Goal: Transaction & Acquisition: Purchase product/service

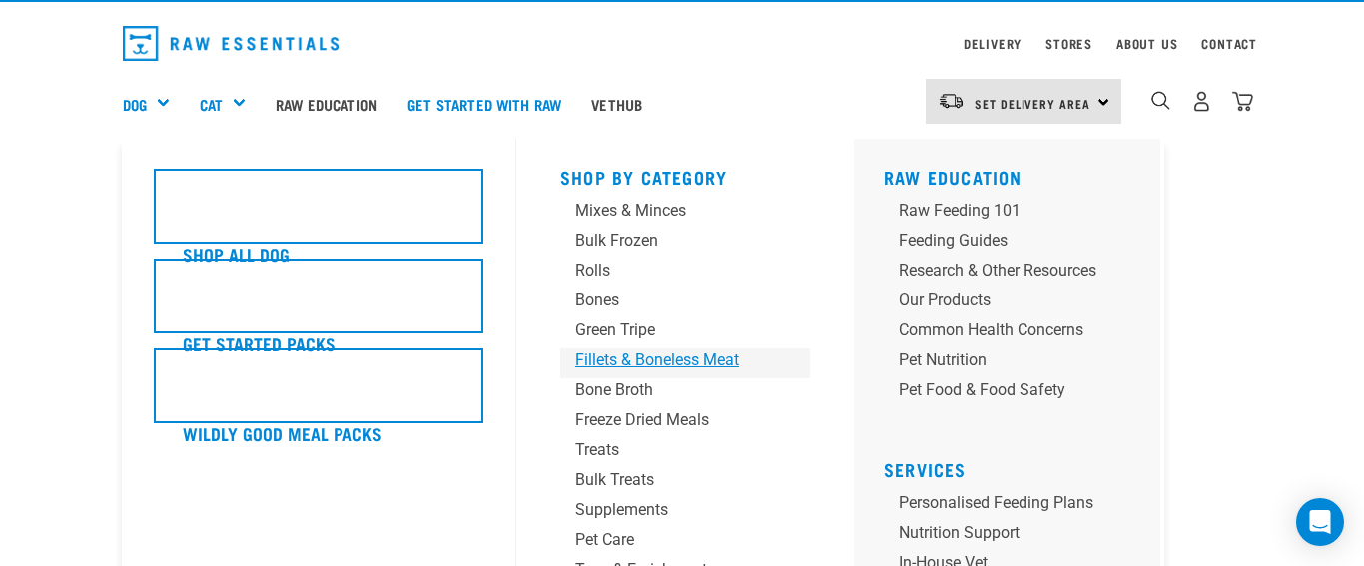
scroll to position [51, 0]
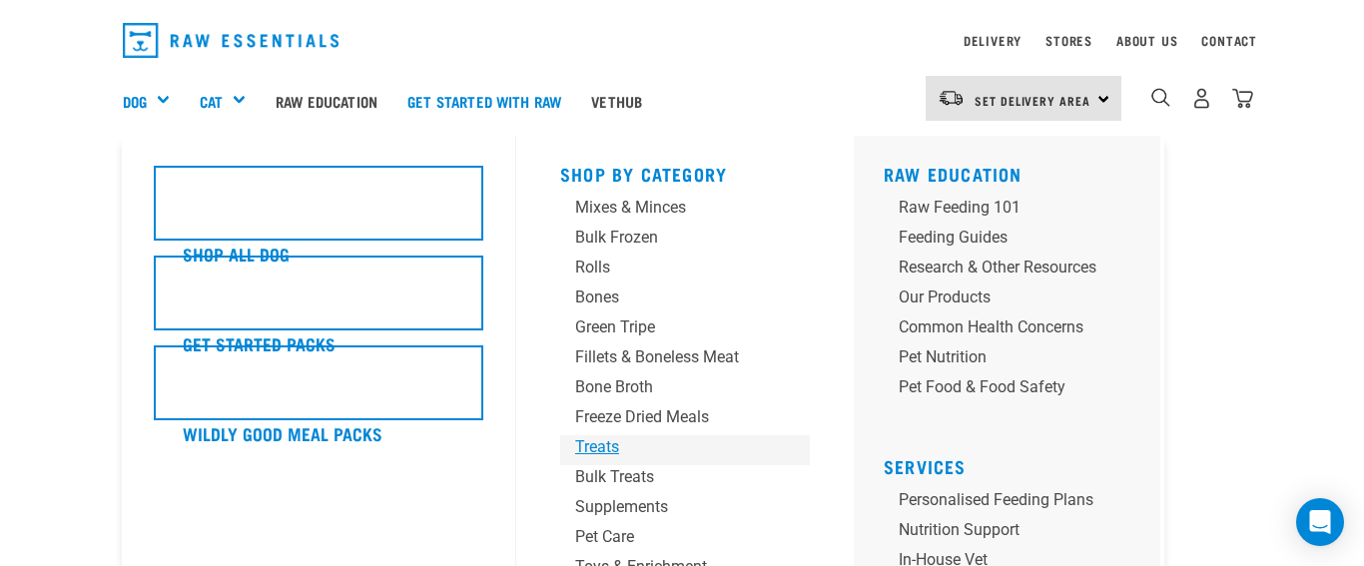
click at [602, 444] on div "Treats" at bounding box center [668, 447] width 187 height 24
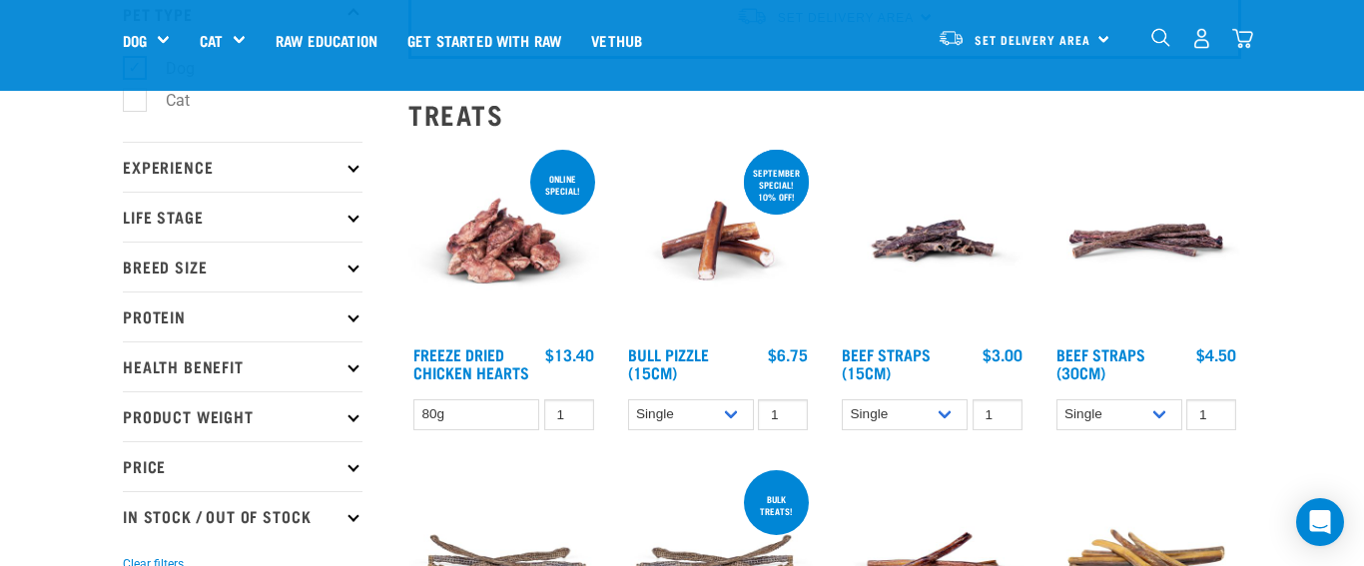
scroll to position [152, 0]
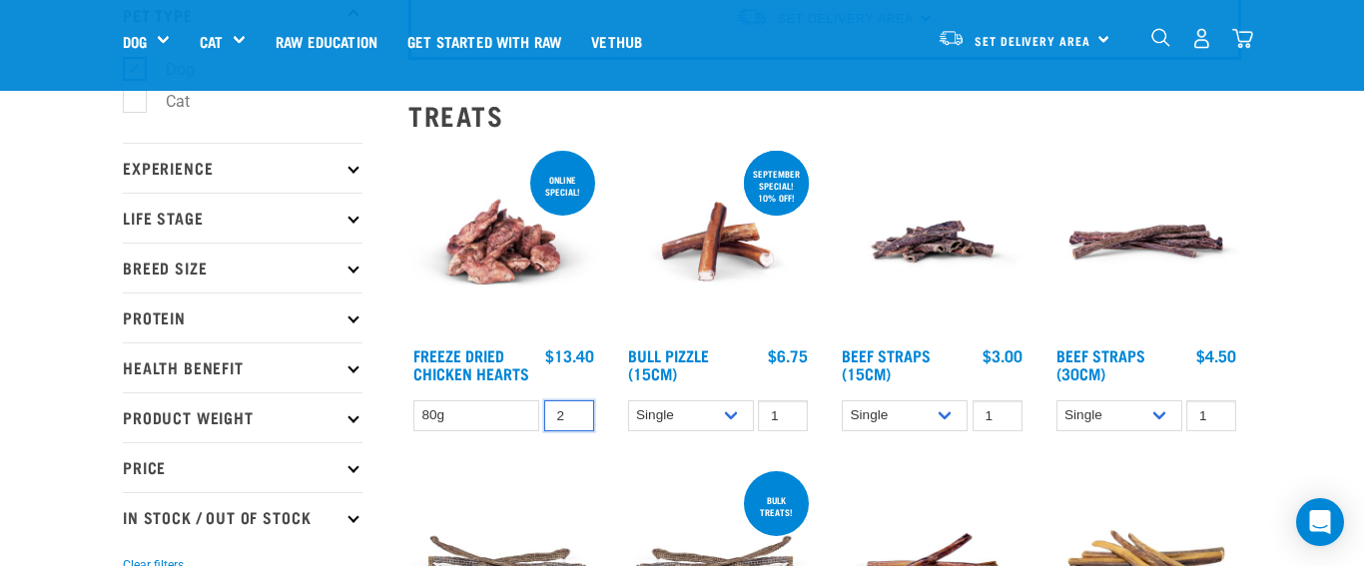
click at [574, 412] on input "2" at bounding box center [569, 415] width 50 height 31
click at [574, 412] on input "3" at bounding box center [569, 415] width 50 height 31
type input "4"
click at [574, 412] on input "4" at bounding box center [569, 415] width 50 height 31
click at [475, 363] on link "Freeze Dried Chicken Hearts" at bounding box center [471, 364] width 116 height 27
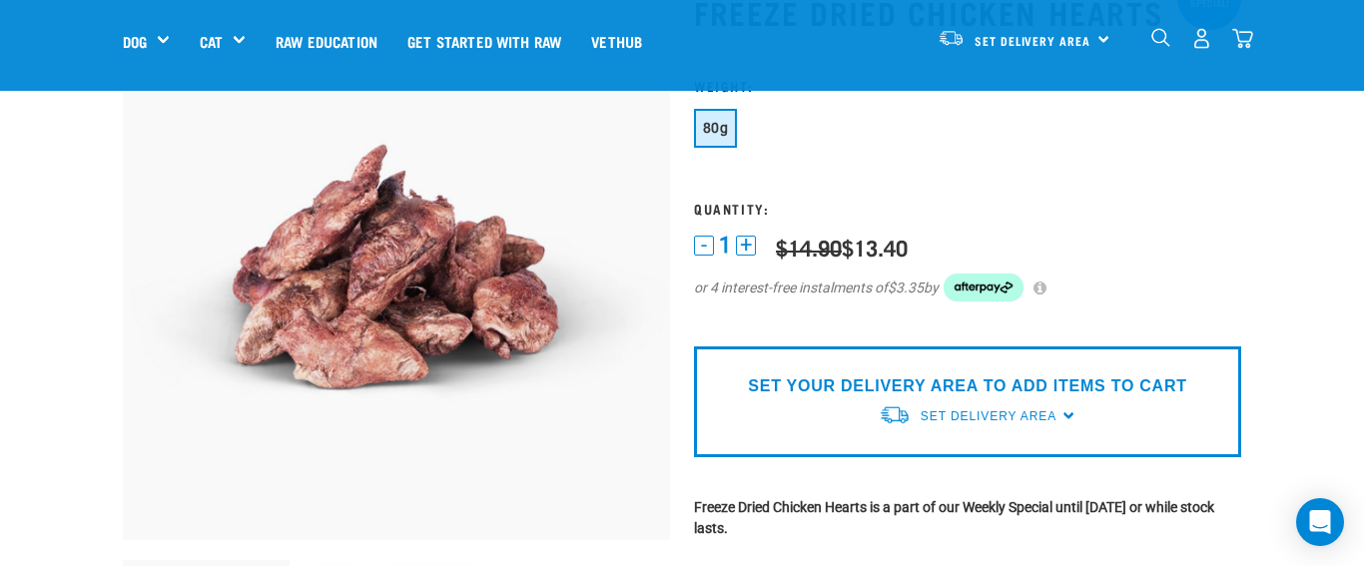
scroll to position [160, 0]
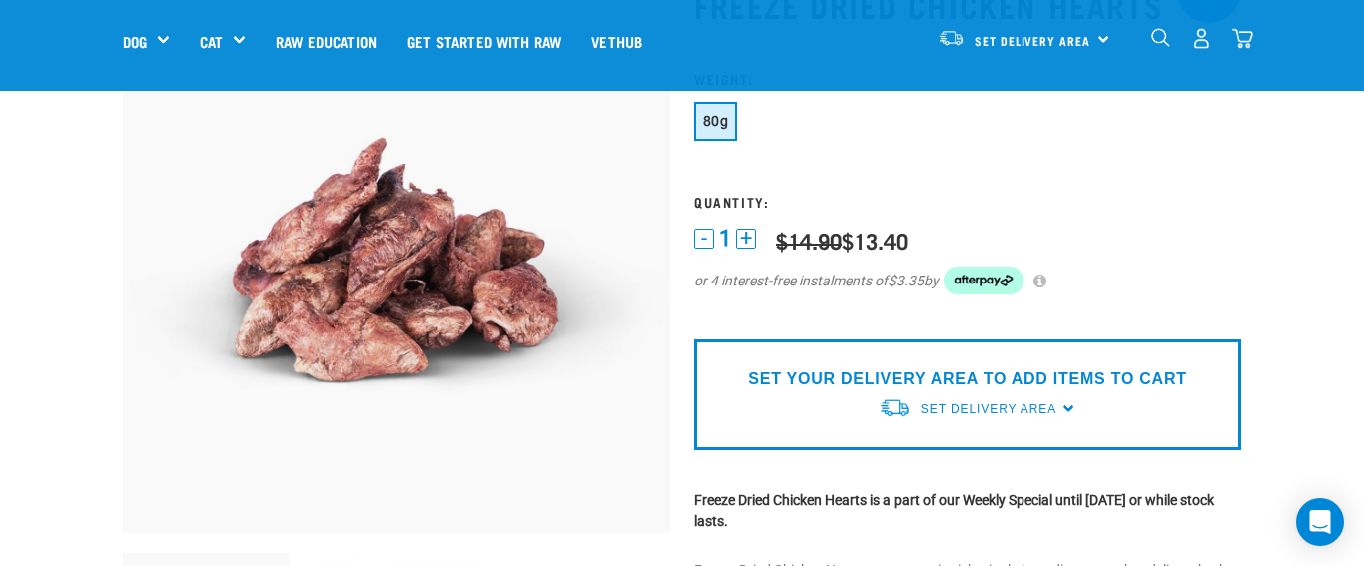
click at [748, 239] on button "+" at bounding box center [746, 239] width 20 height 20
click at [1023, 381] on p "SET YOUR DELIVERY AREA TO ADD ITEMS TO CART" at bounding box center [967, 380] width 438 height 24
click at [1069, 407] on div "SET YOUR DELIVERY AREA TO ADD ITEMS TO CART Set Delivery Area North Island Sout…" at bounding box center [967, 395] width 547 height 111
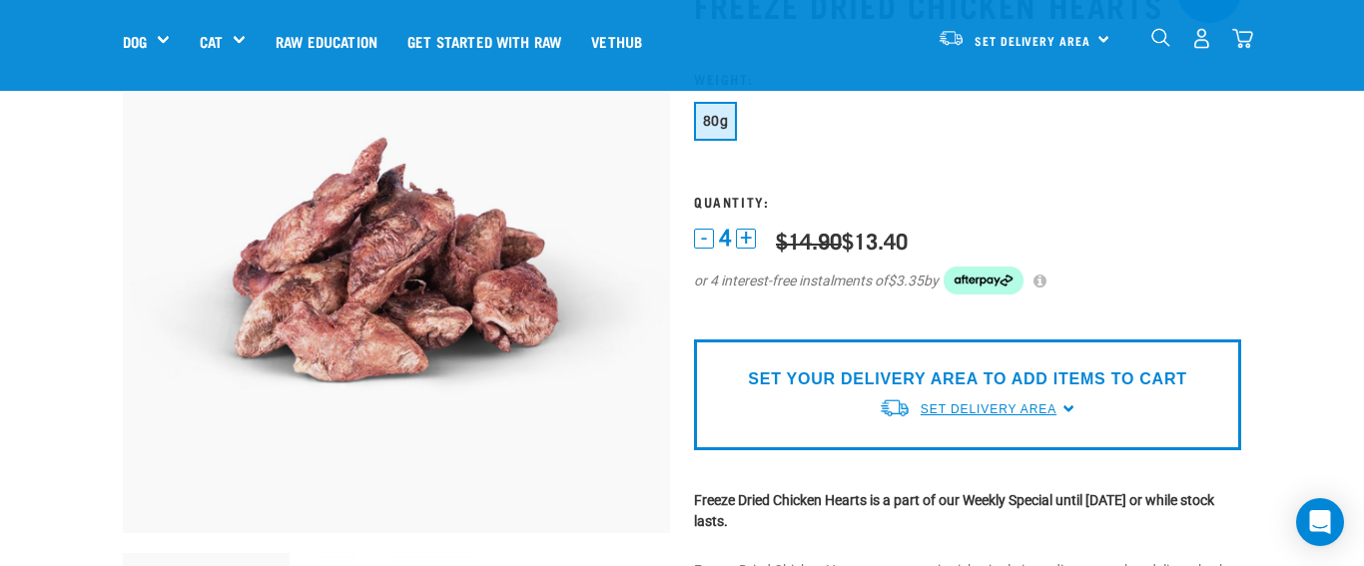
click at [1040, 406] on span "Set Delivery Area" at bounding box center [989, 409] width 136 height 14
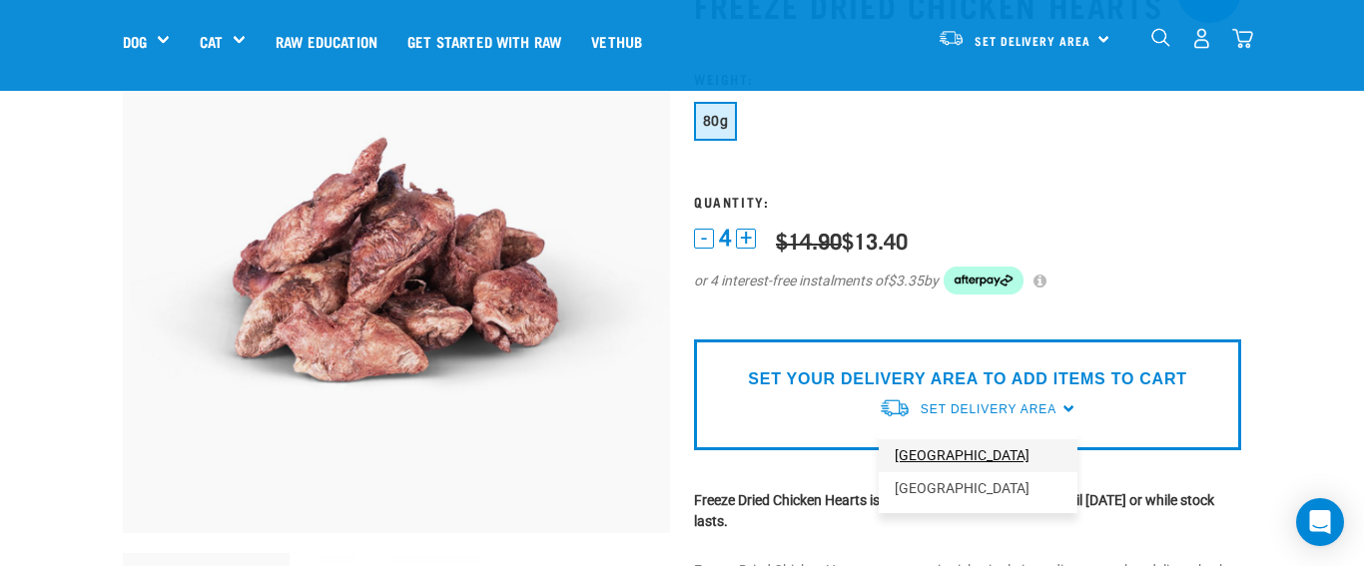
click at [940, 456] on link "[GEOGRAPHIC_DATA]" at bounding box center [978, 455] width 199 height 33
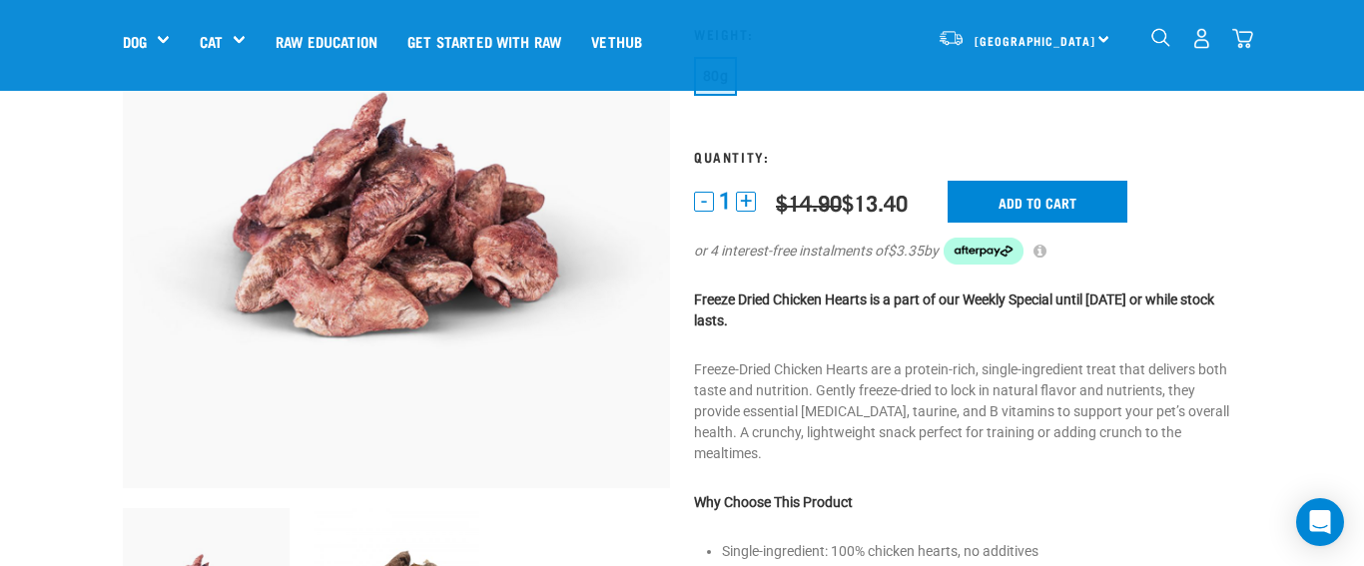
scroll to position [194, 0]
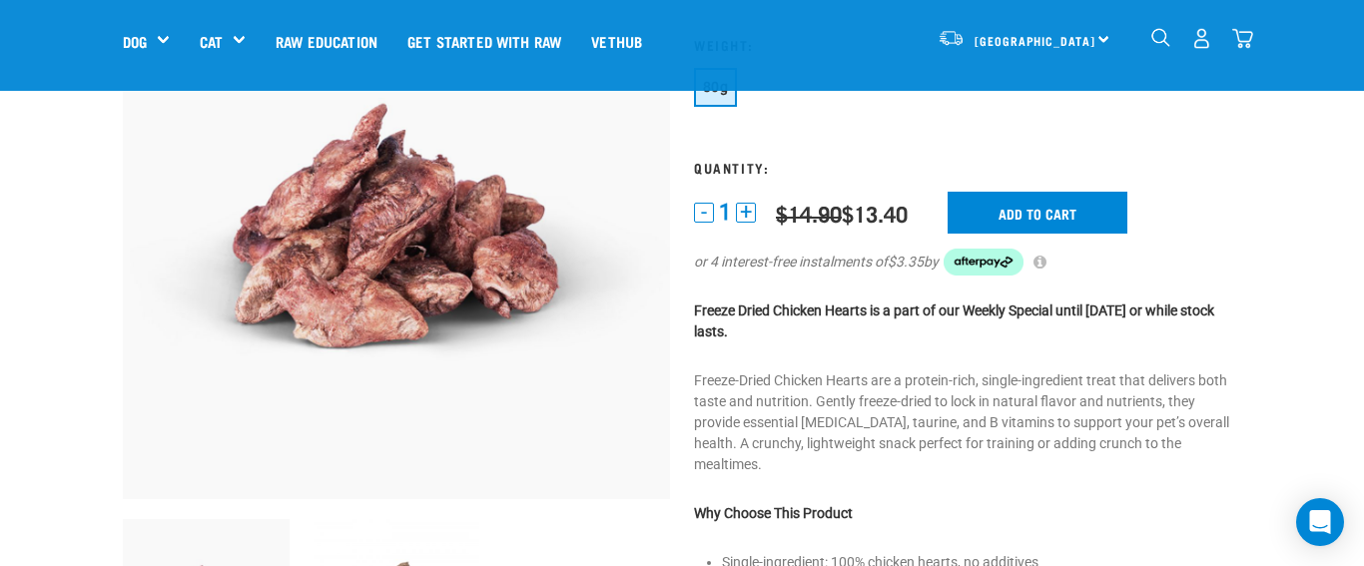
click at [746, 212] on button "+" at bounding box center [746, 213] width 20 height 20
click at [1025, 211] on input "Add to cart" at bounding box center [1038, 213] width 180 height 42
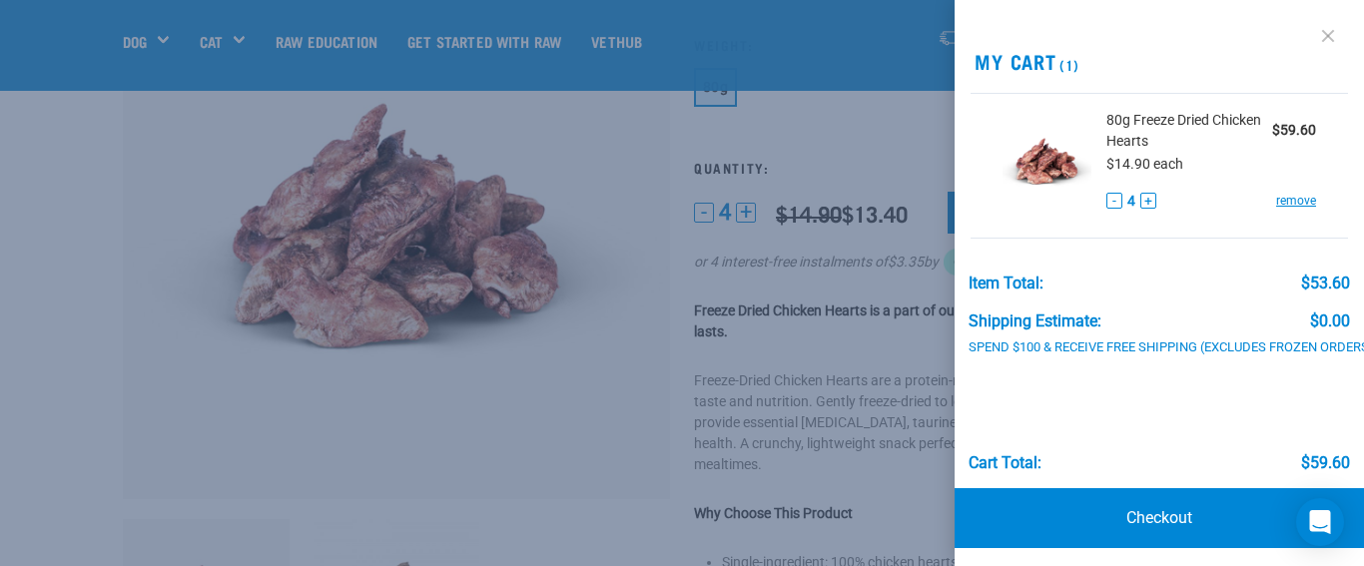
click at [1327, 29] on link at bounding box center [1328, 36] width 32 height 32
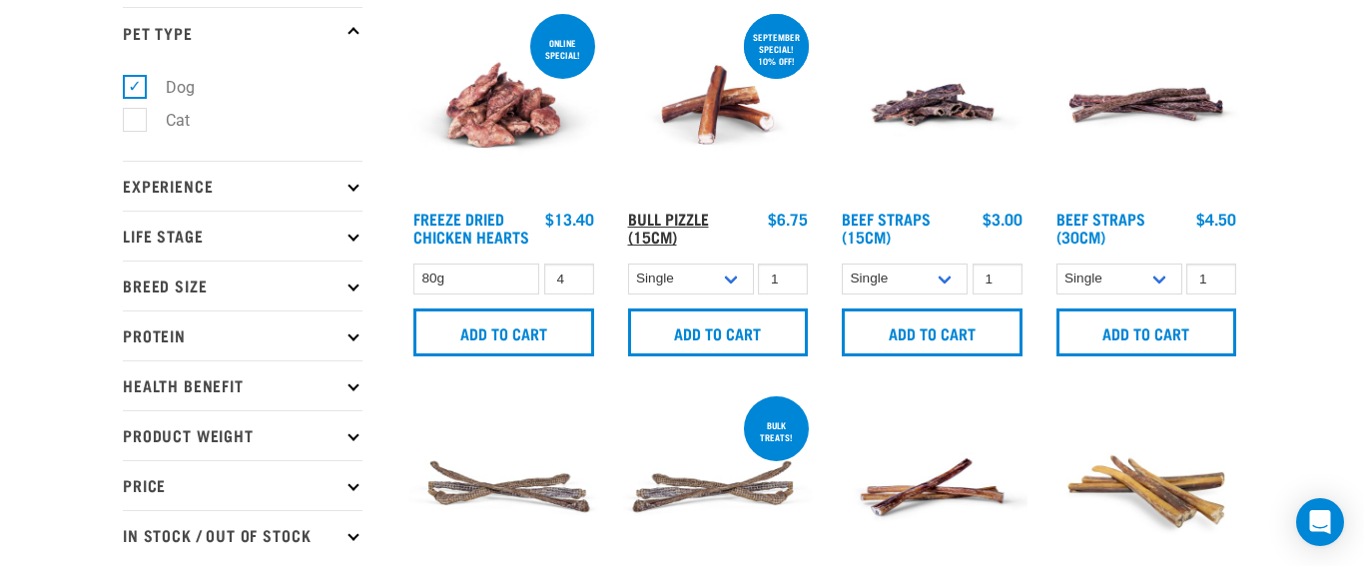
click at [666, 219] on link "Bull Pizzle (15cm)" at bounding box center [668, 227] width 81 height 27
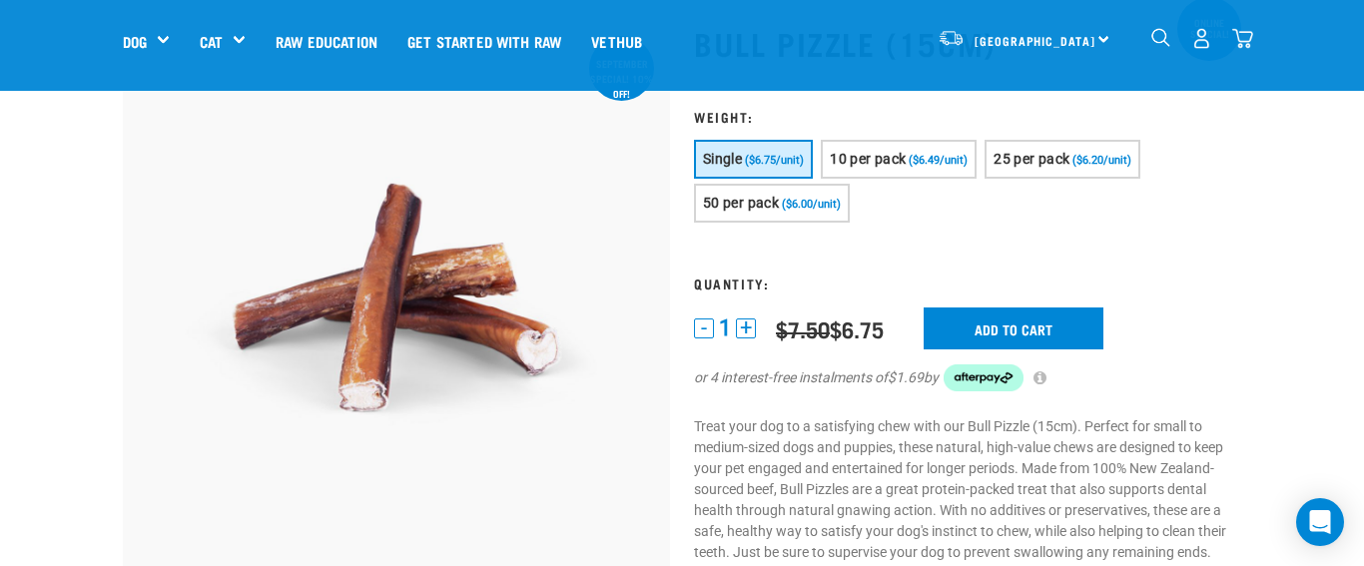
scroll to position [107, 0]
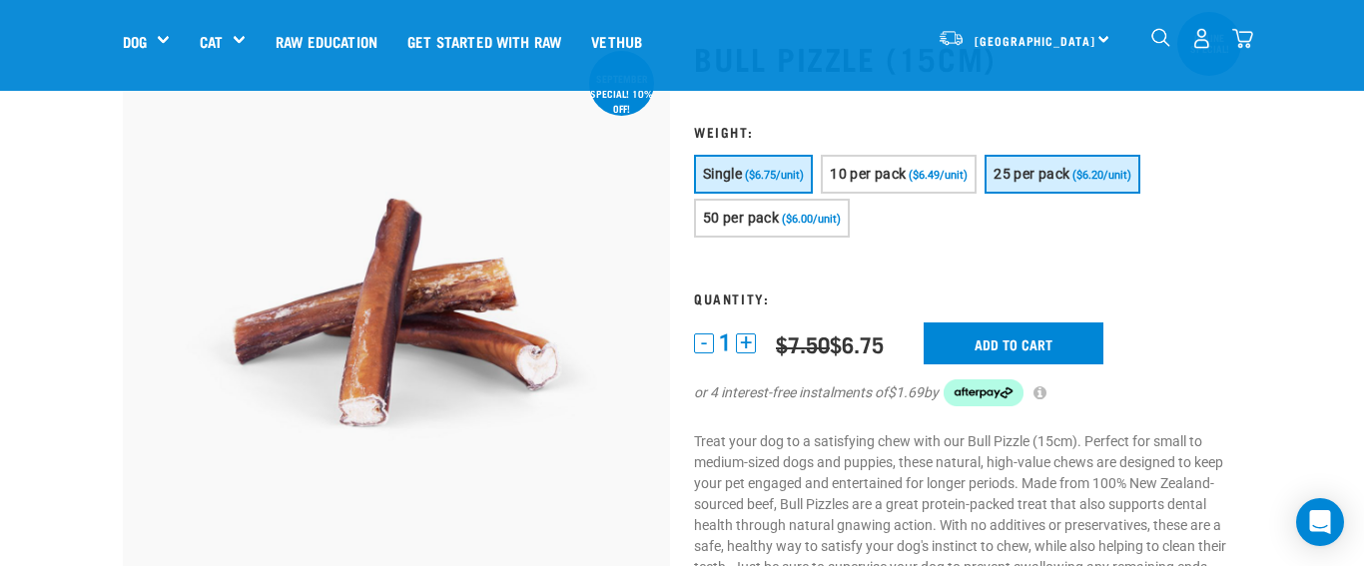
click at [1039, 176] on span "25 per pack" at bounding box center [1032, 174] width 76 height 16
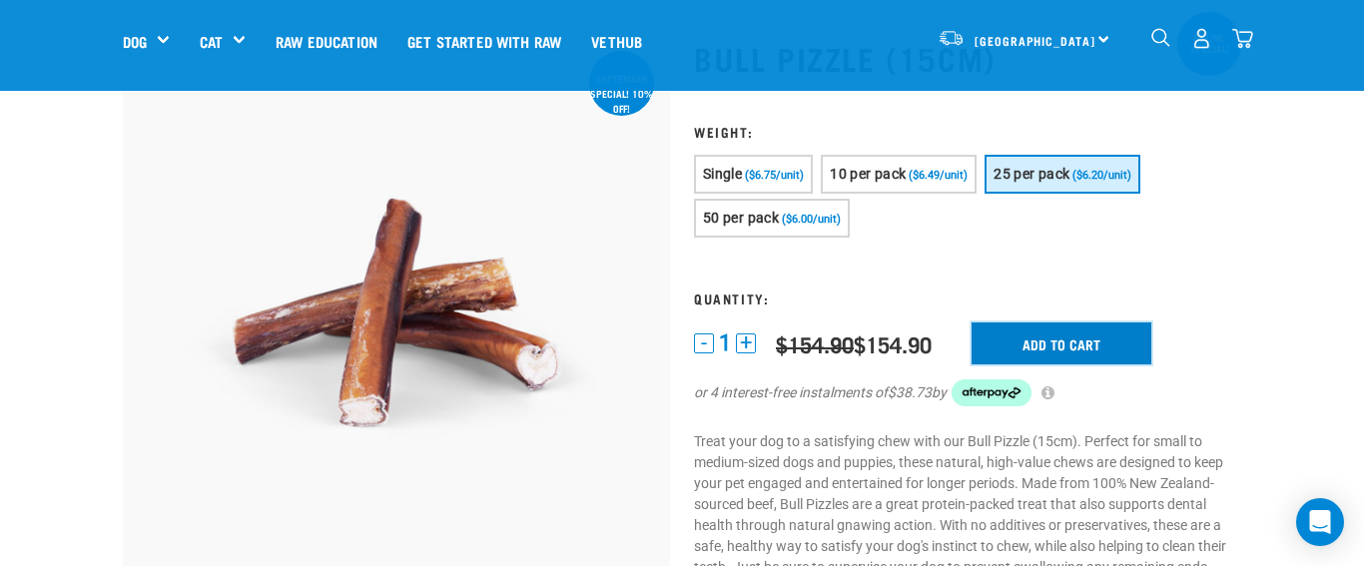
click at [1064, 344] on input "Add to cart" at bounding box center [1062, 344] width 180 height 42
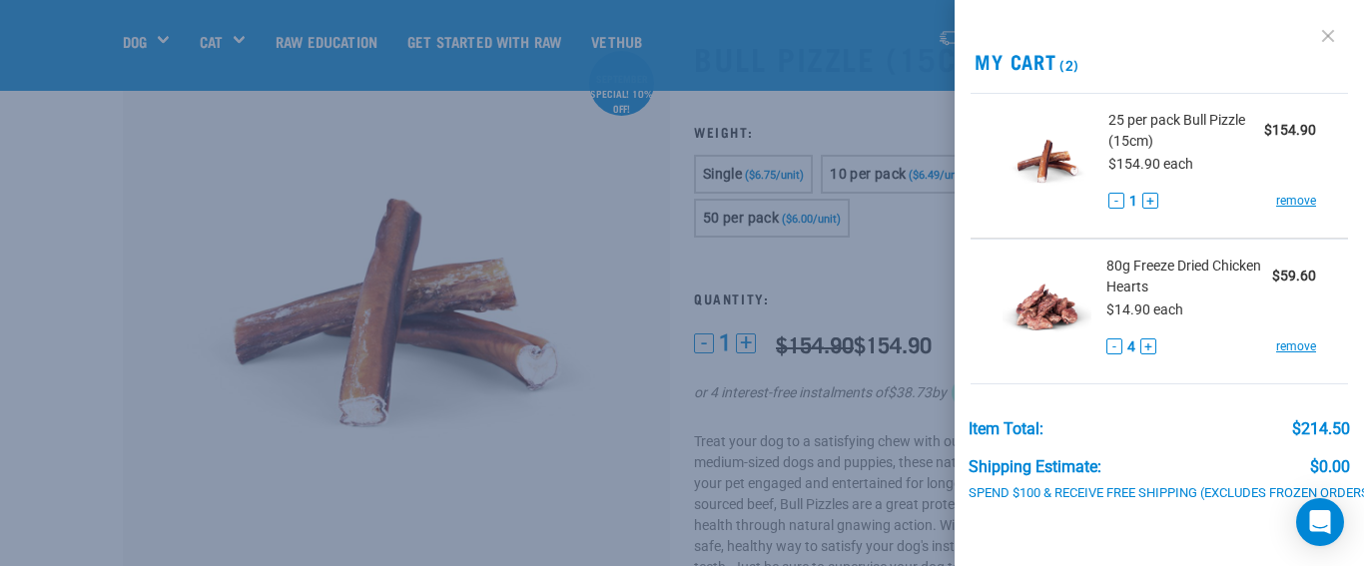
click at [1331, 31] on link at bounding box center [1328, 36] width 32 height 32
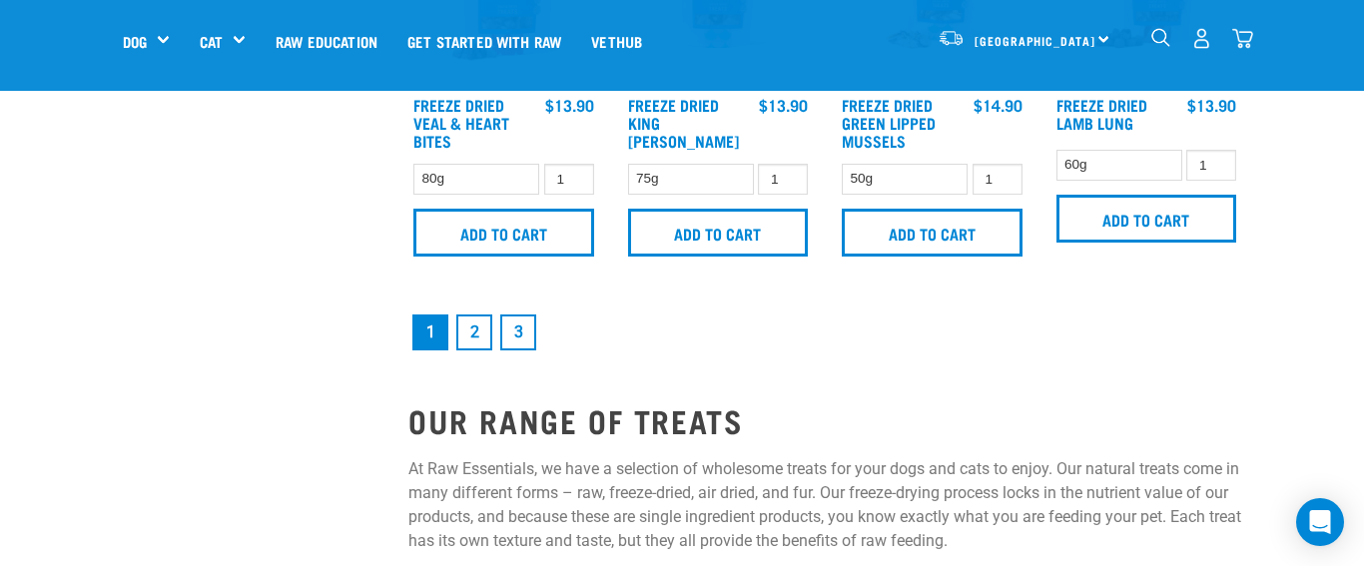
scroll to position [2942, 0]
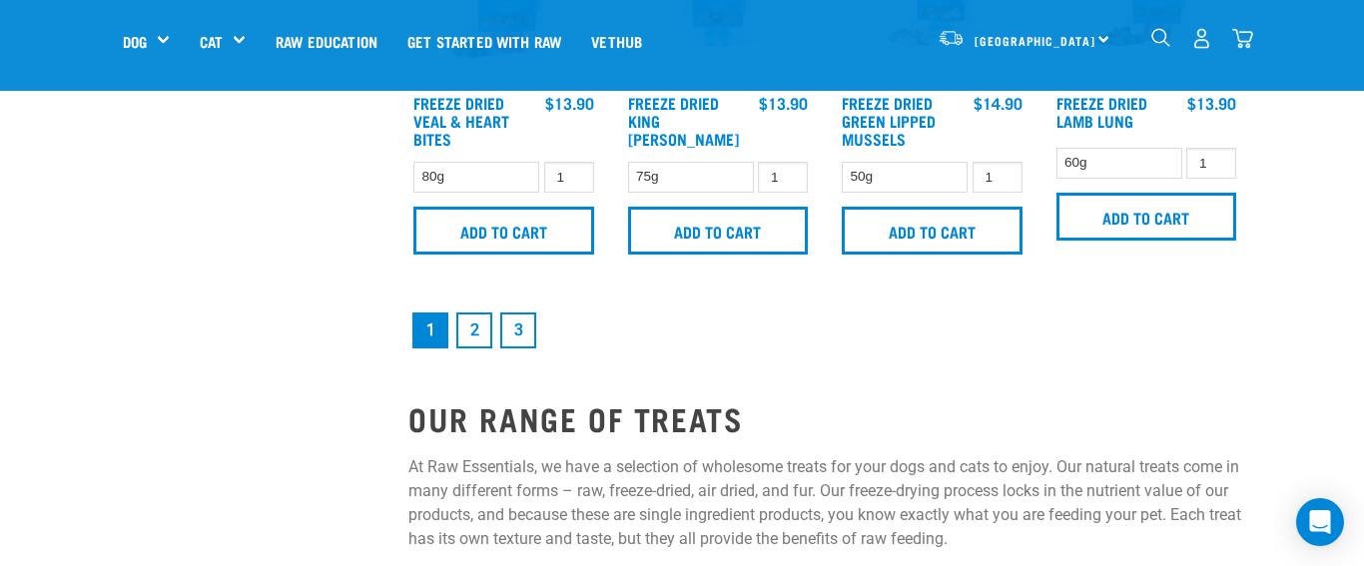
click at [476, 326] on link "2" at bounding box center [474, 331] width 36 height 36
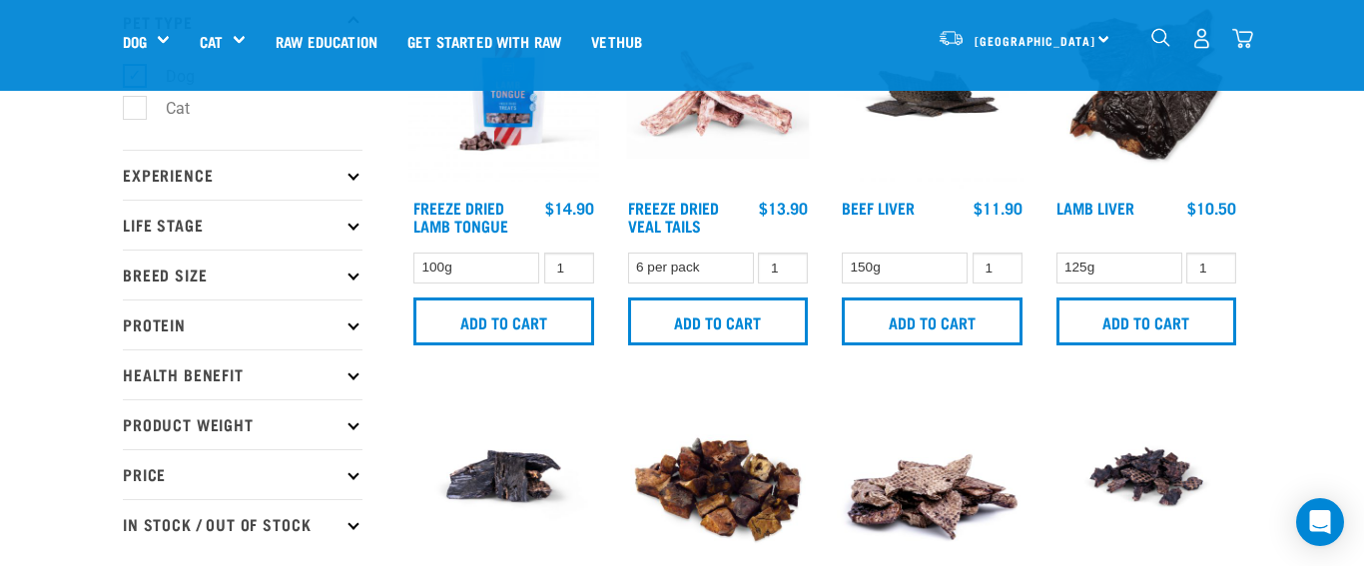
scroll to position [166, 0]
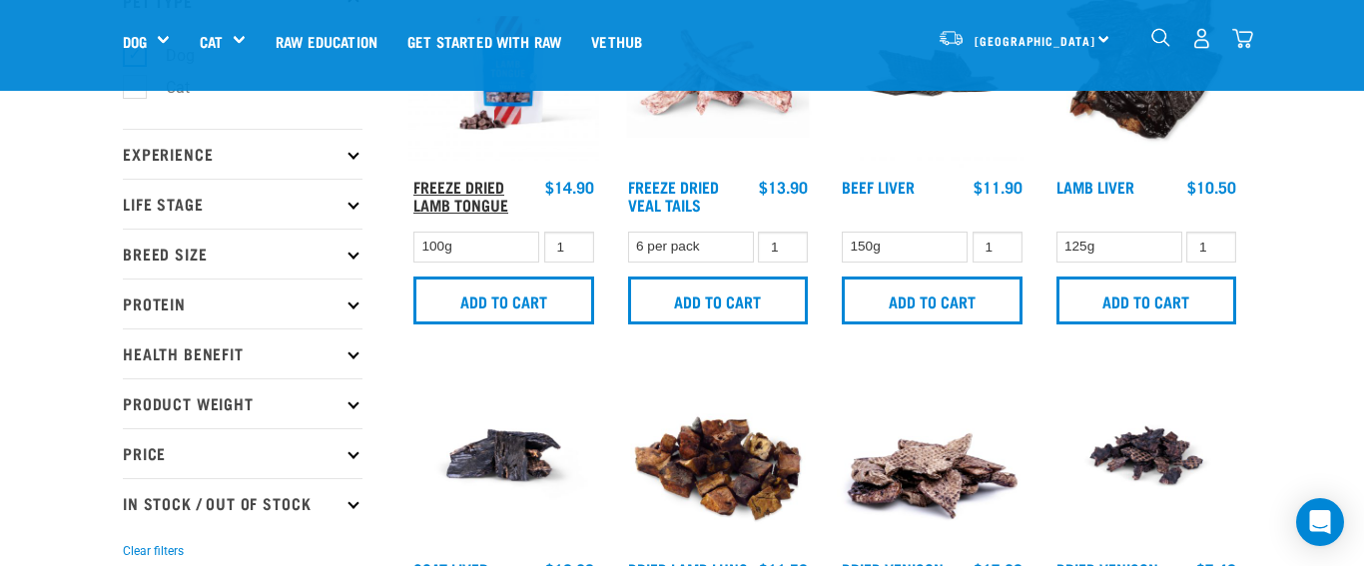
click at [456, 184] on link "Freeze Dried Lamb Tongue" at bounding box center [460, 195] width 95 height 27
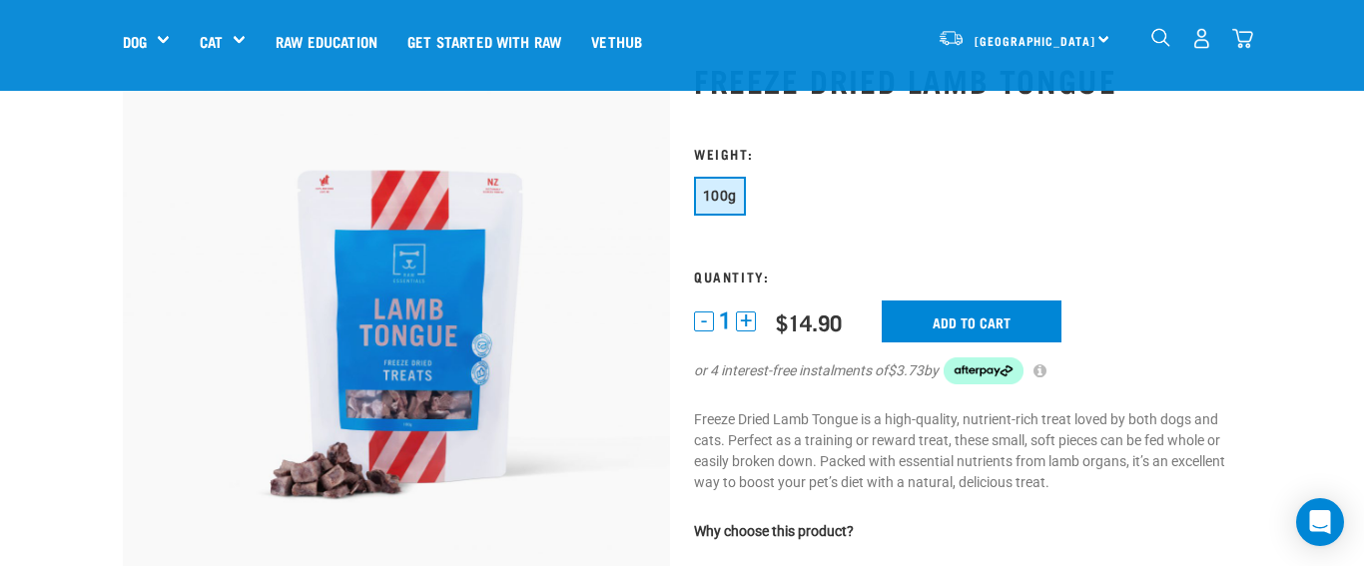
scroll to position [97, 0]
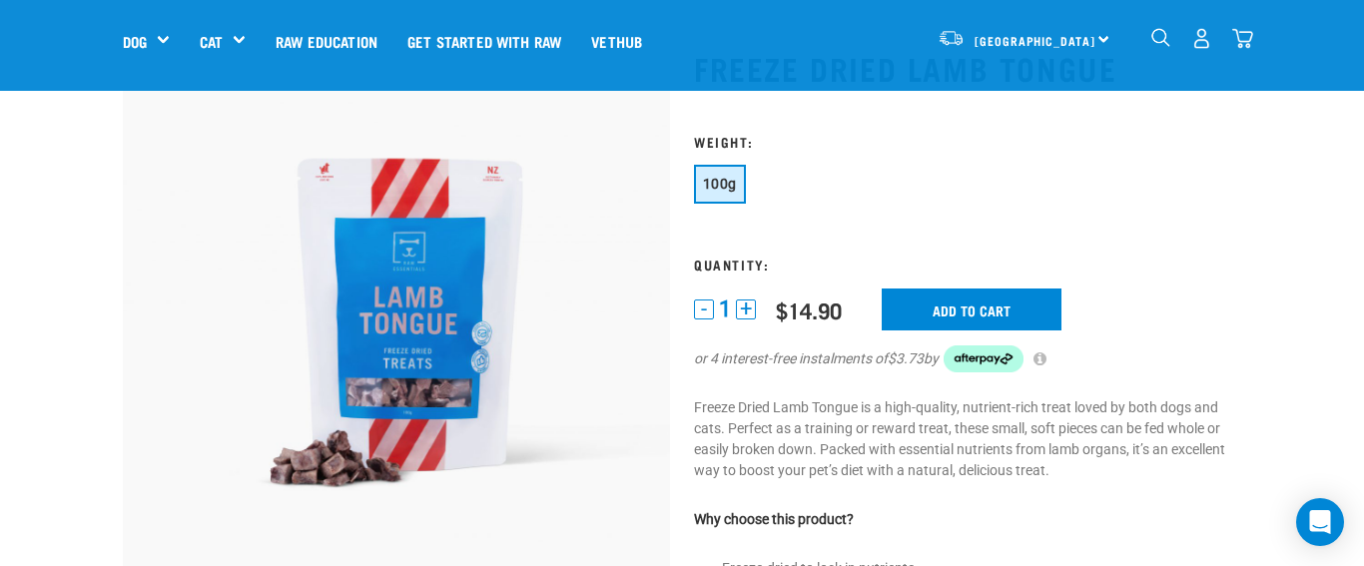
click at [746, 309] on button "+" at bounding box center [746, 310] width 20 height 20
click at [971, 306] on input "Add to cart" at bounding box center [972, 310] width 180 height 42
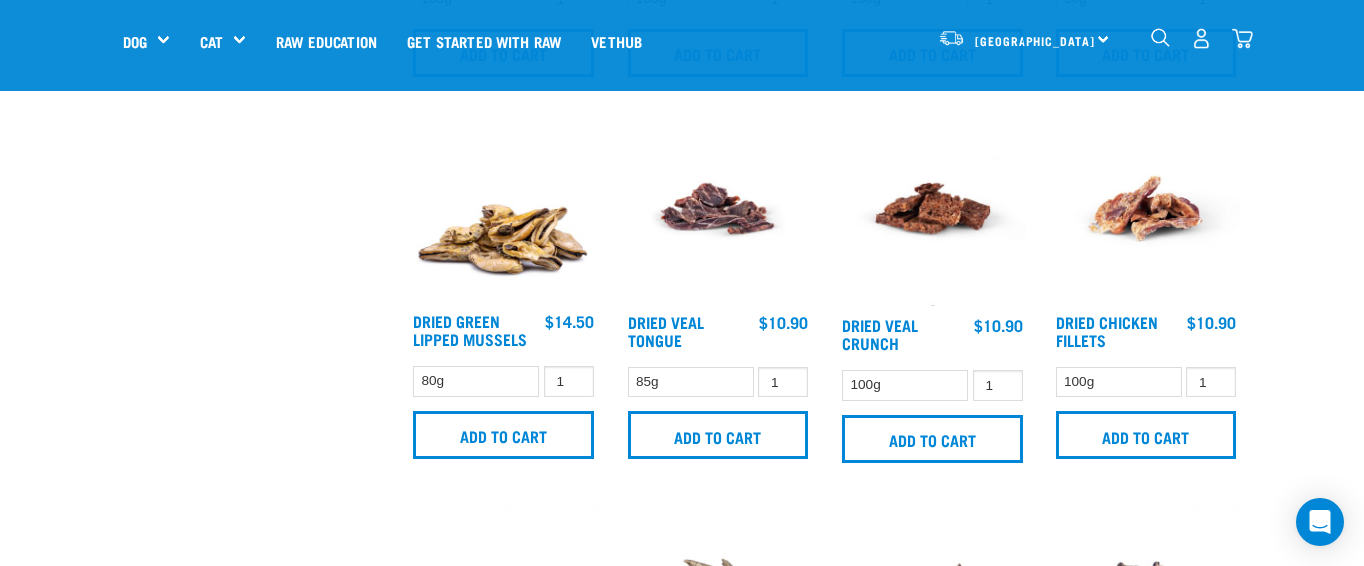
scroll to position [801, 0]
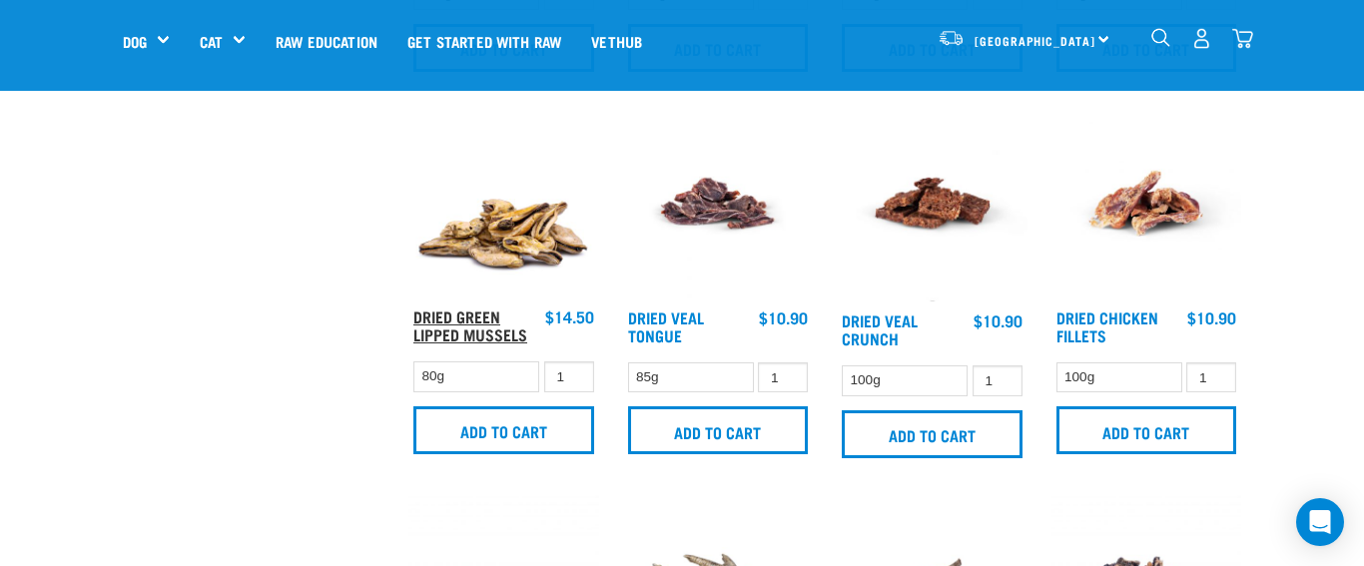
click at [459, 316] on link "Dried Green Lipped Mussels" at bounding box center [470, 325] width 114 height 27
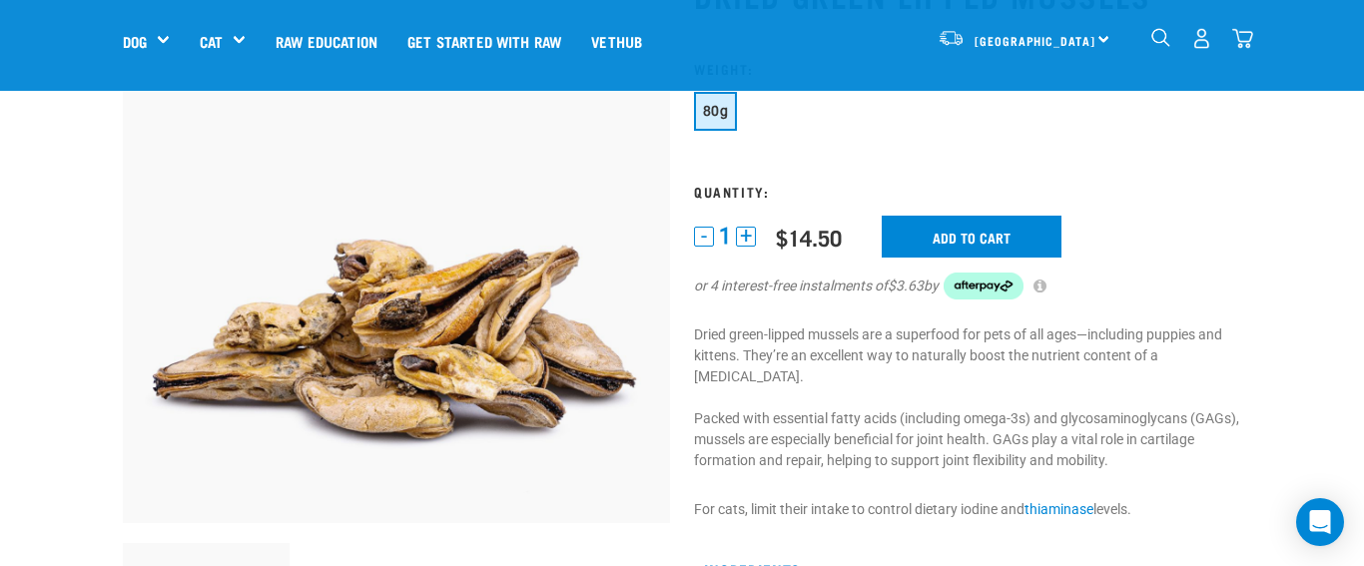
scroll to position [176, 0]
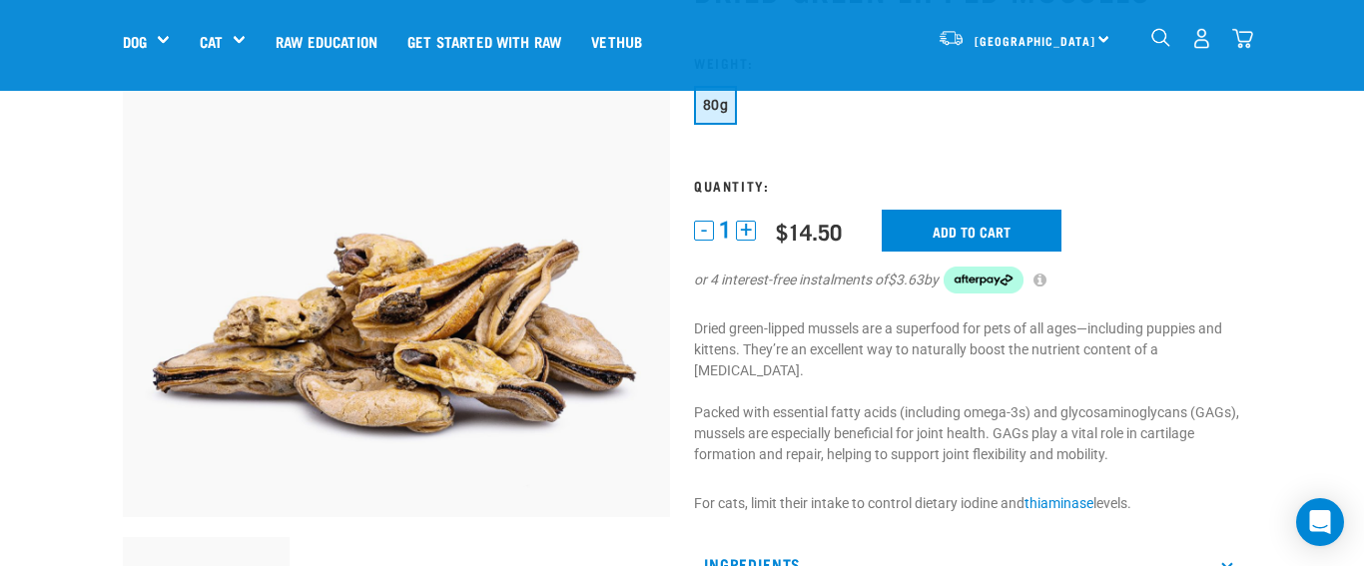
click at [747, 227] on button "+" at bounding box center [746, 231] width 20 height 20
click at [948, 222] on input "Add to cart" at bounding box center [972, 231] width 180 height 42
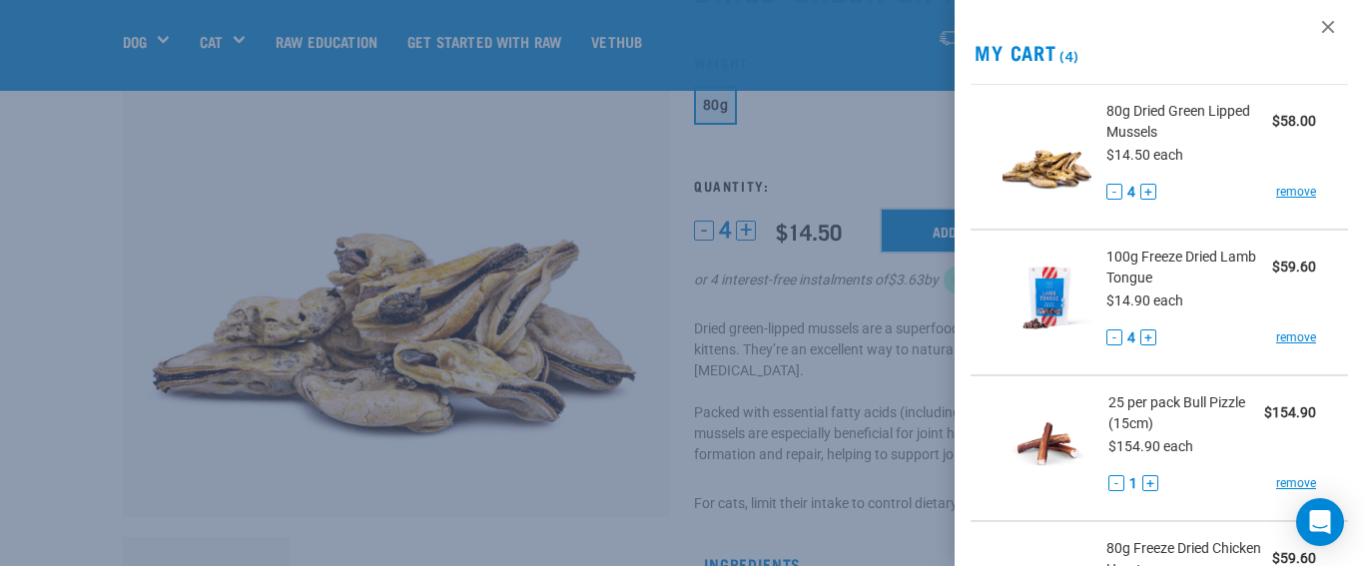
scroll to position [8, 0]
click at [1329, 27] on link at bounding box center [1328, 28] width 32 height 32
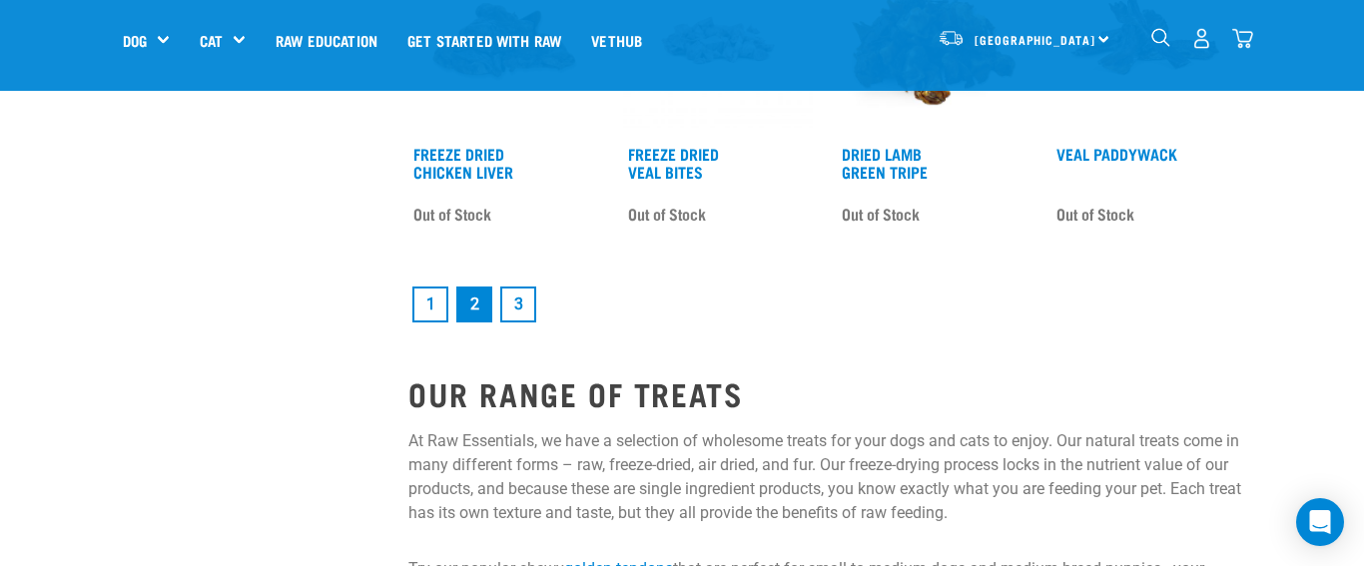
scroll to position [2880, 0]
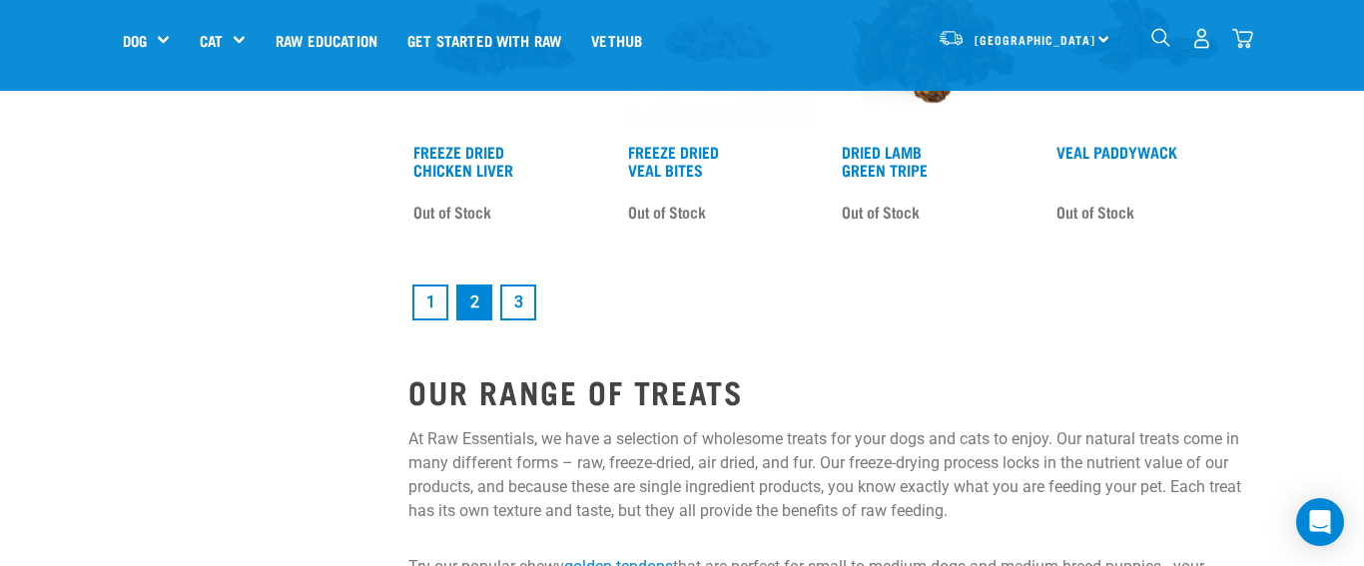
click at [518, 301] on link "3" at bounding box center [518, 303] width 36 height 36
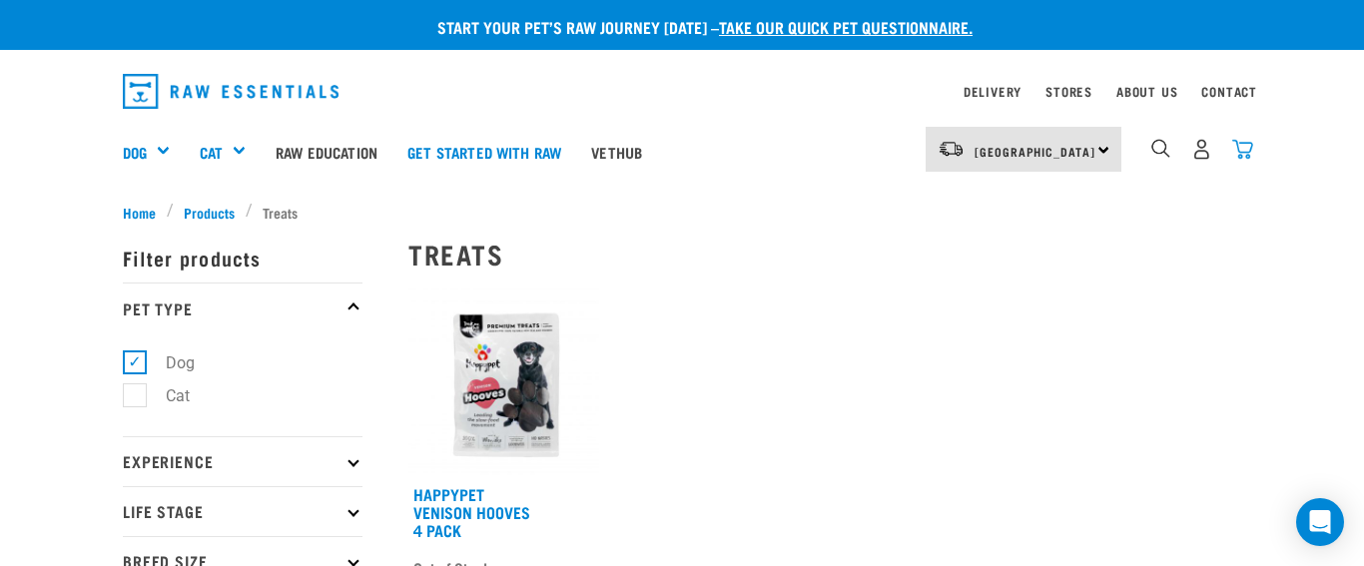
click at [1245, 152] on img "dropdown navigation" at bounding box center [1242, 149] width 21 height 21
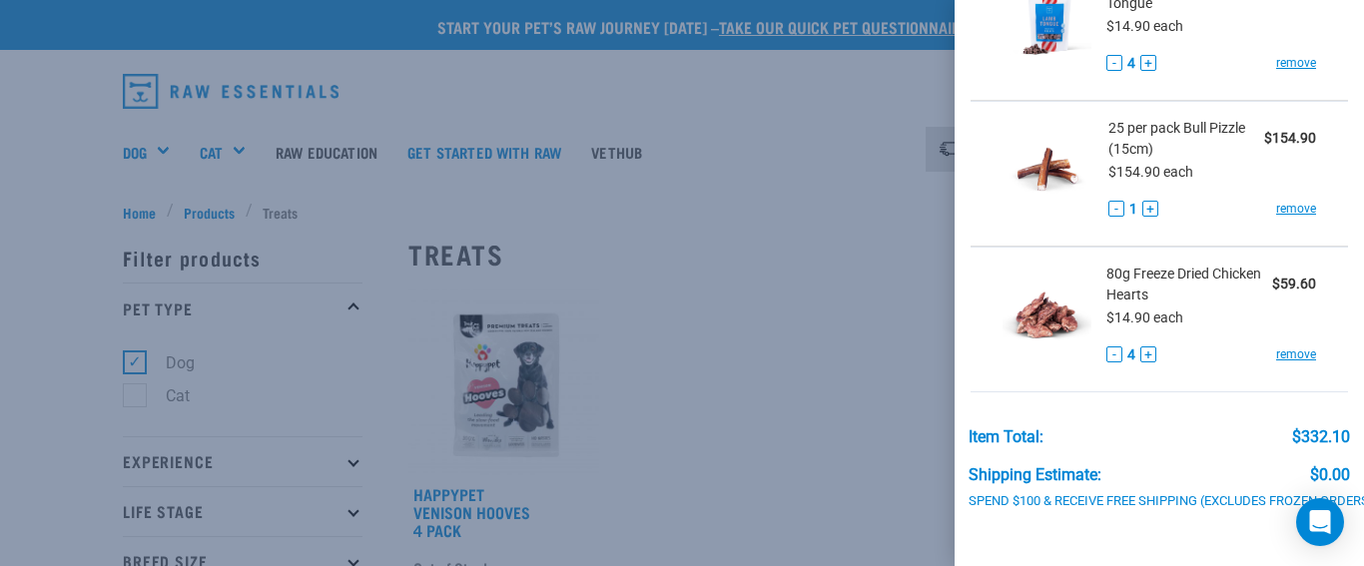
scroll to position [443, 0]
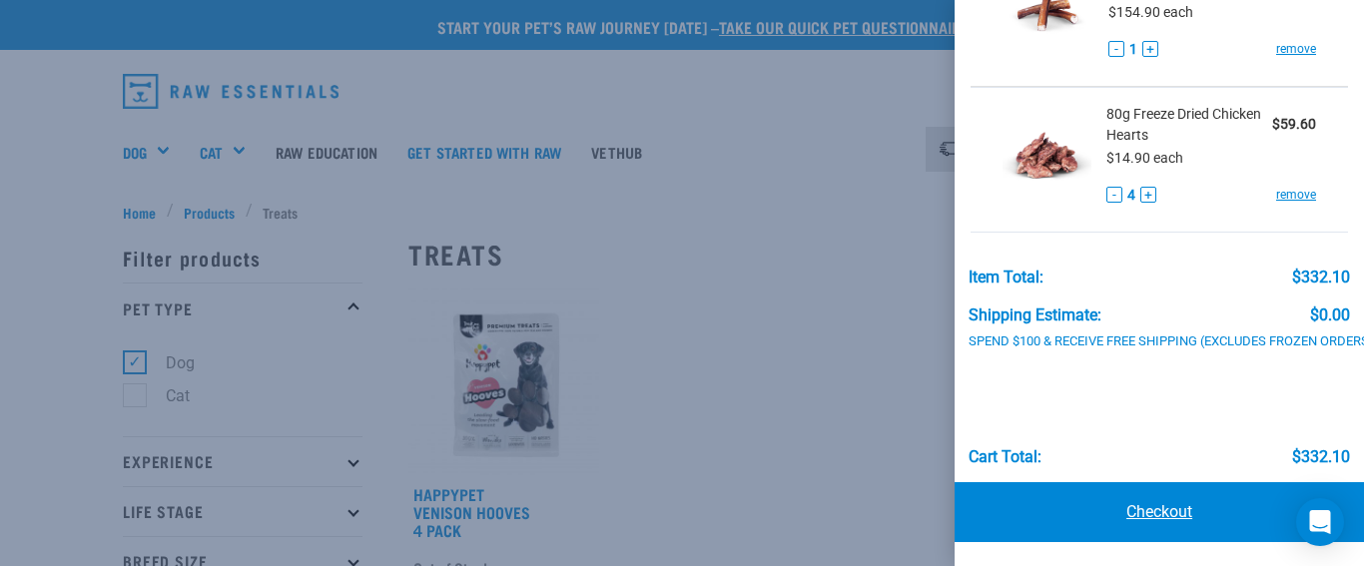
click at [1163, 504] on link "Checkout" at bounding box center [1159, 512] width 409 height 60
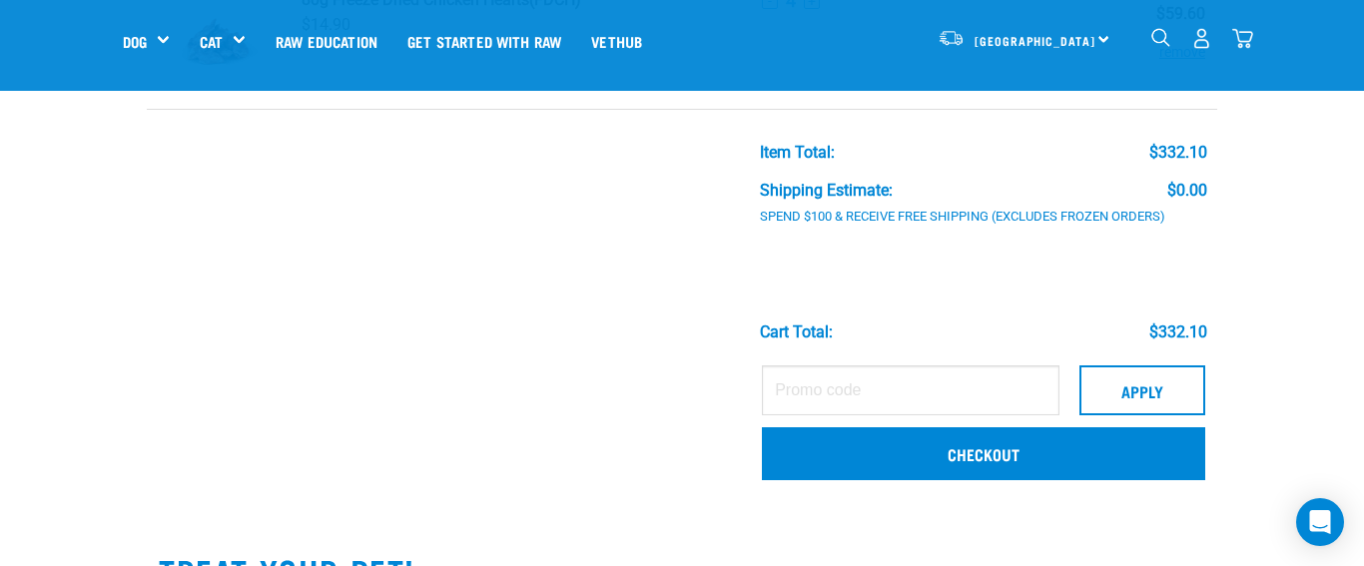
scroll to position [609, 0]
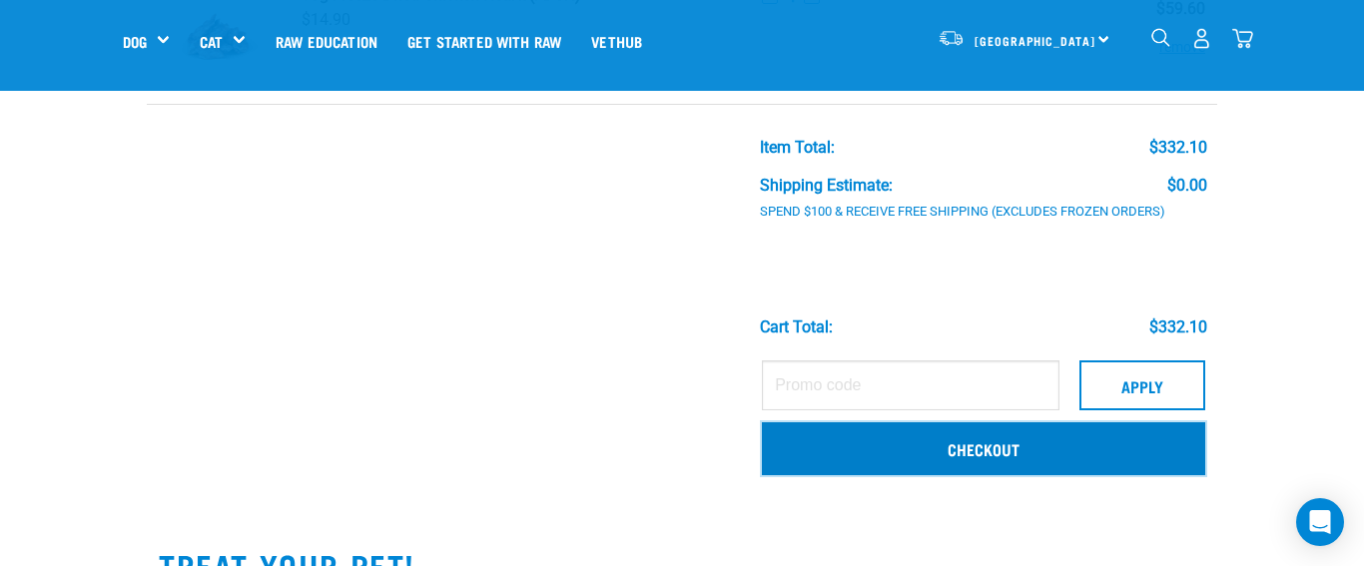
click at [1011, 444] on link "Checkout" at bounding box center [983, 448] width 443 height 52
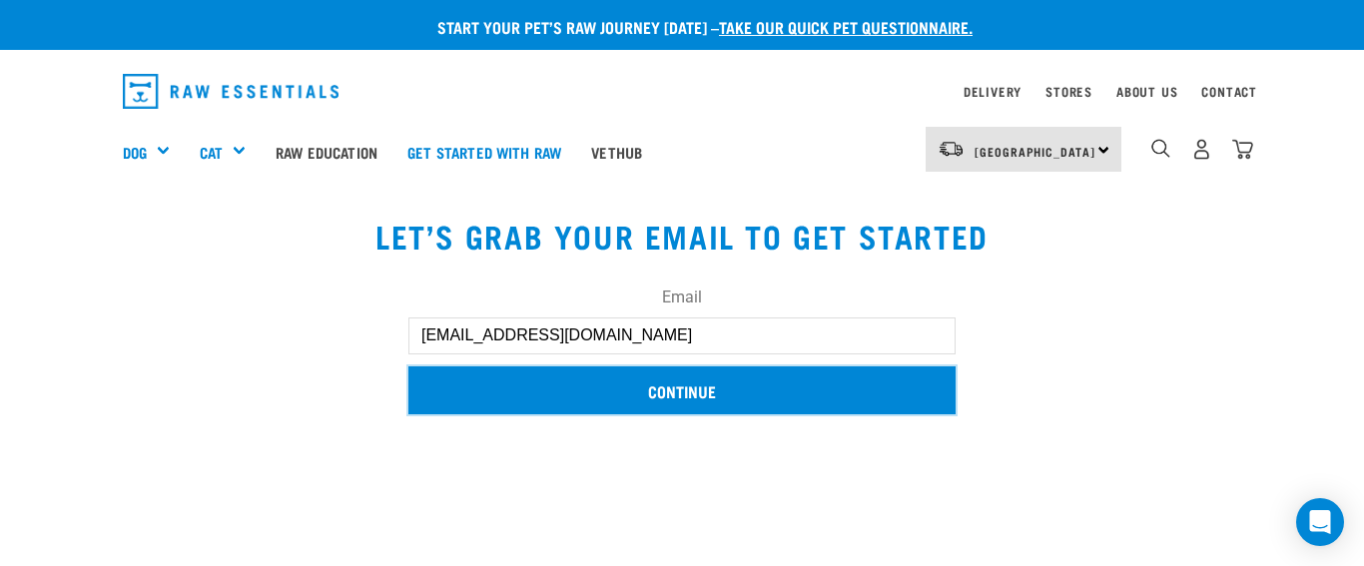
click at [718, 381] on input "Continue" at bounding box center [681, 391] width 547 height 48
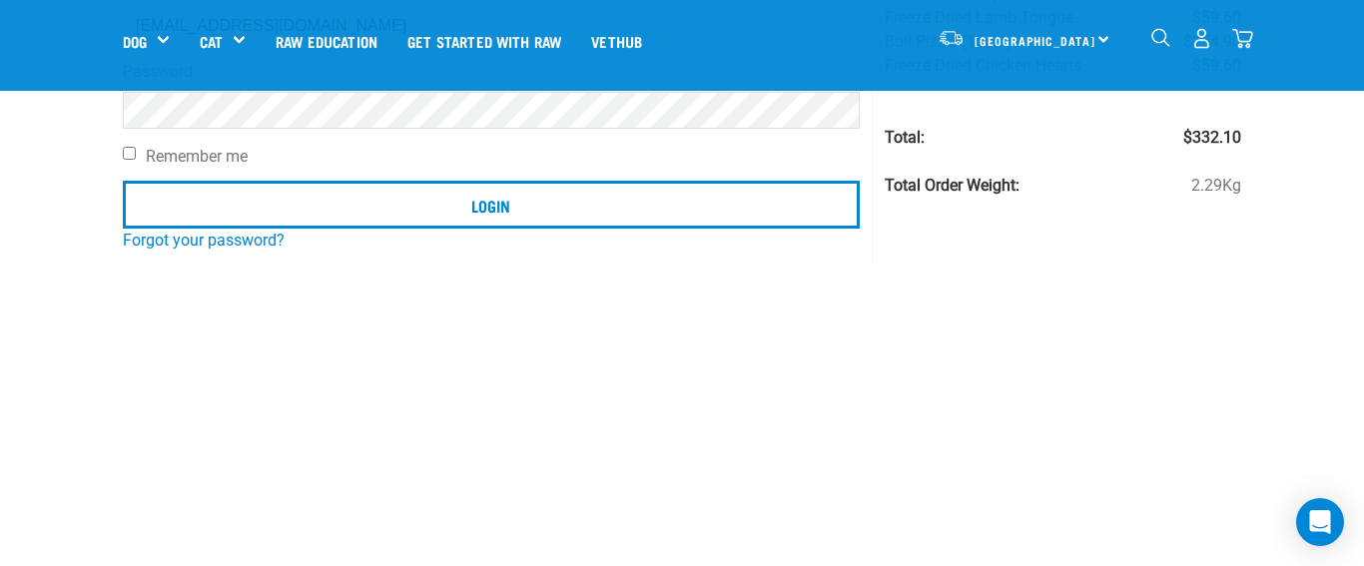
scroll to position [248, 0]
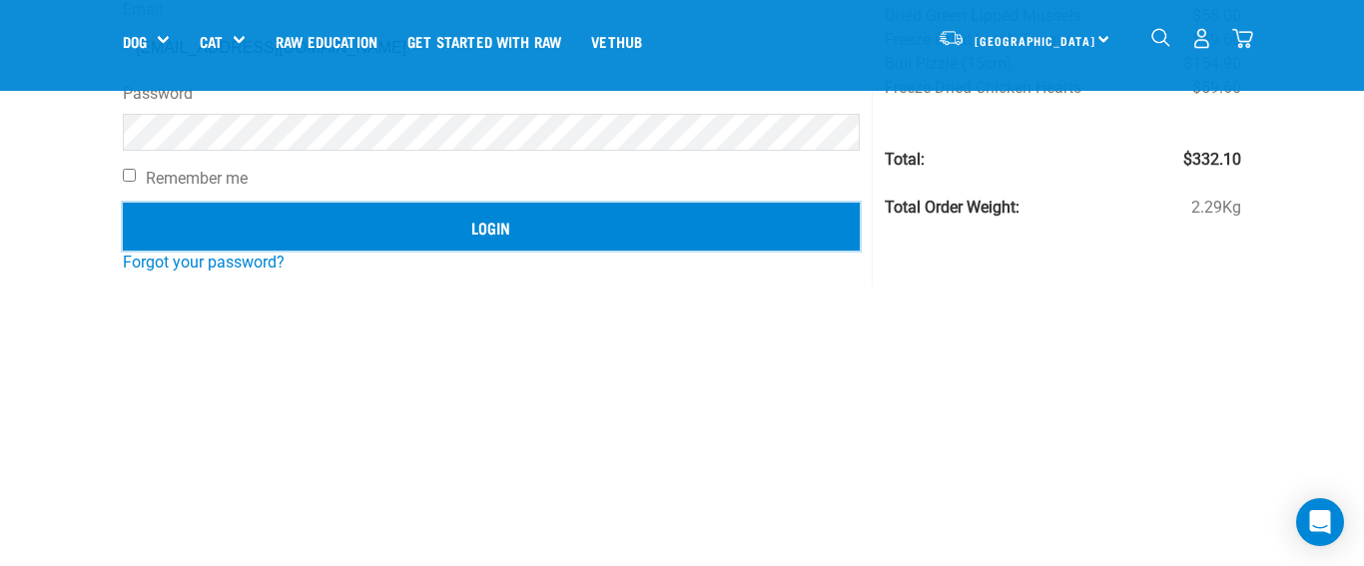
click at [541, 221] on input "Login" at bounding box center [491, 227] width 737 height 48
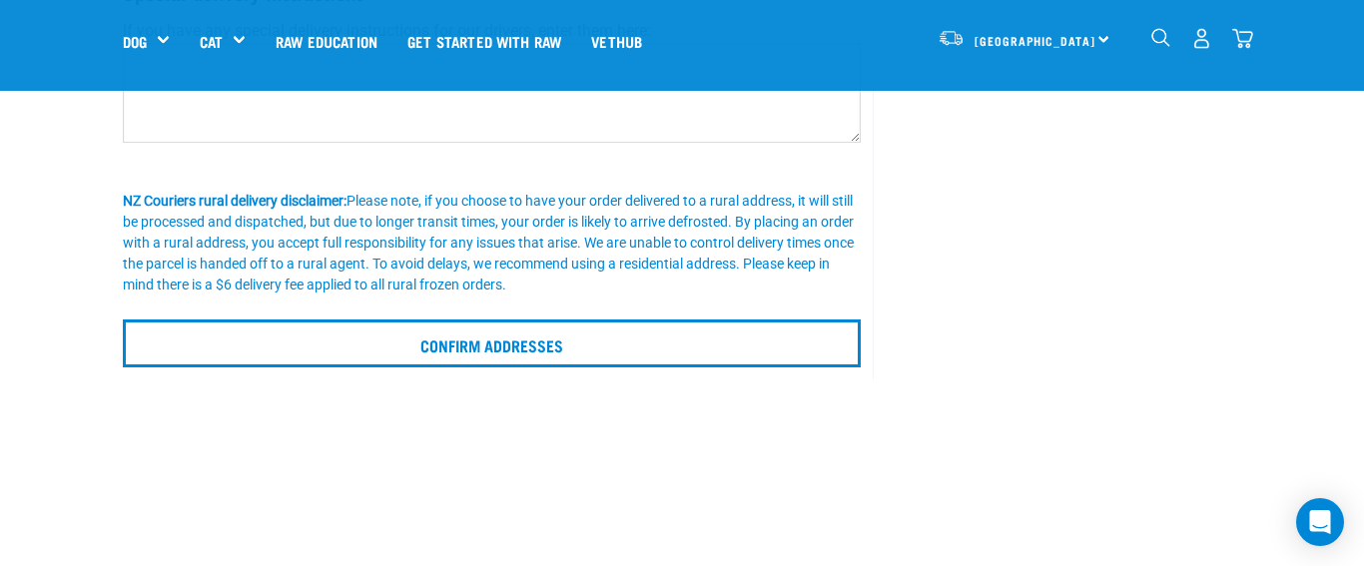
scroll to position [464, 0]
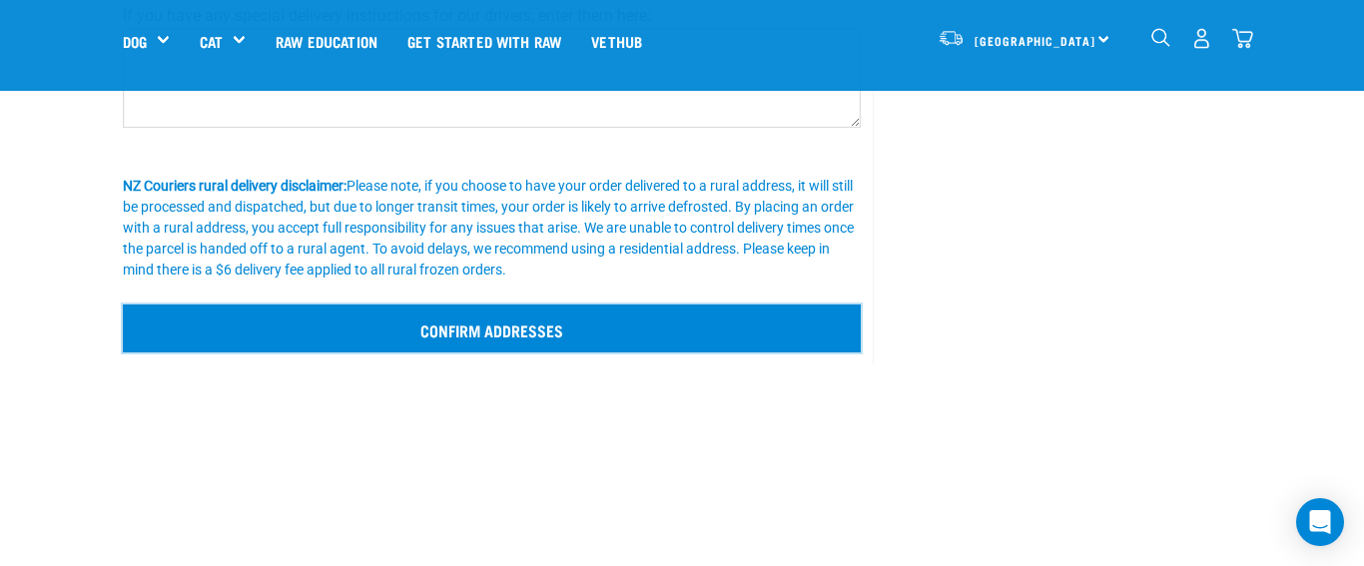
click at [560, 329] on input "Confirm addresses" at bounding box center [492, 329] width 738 height 48
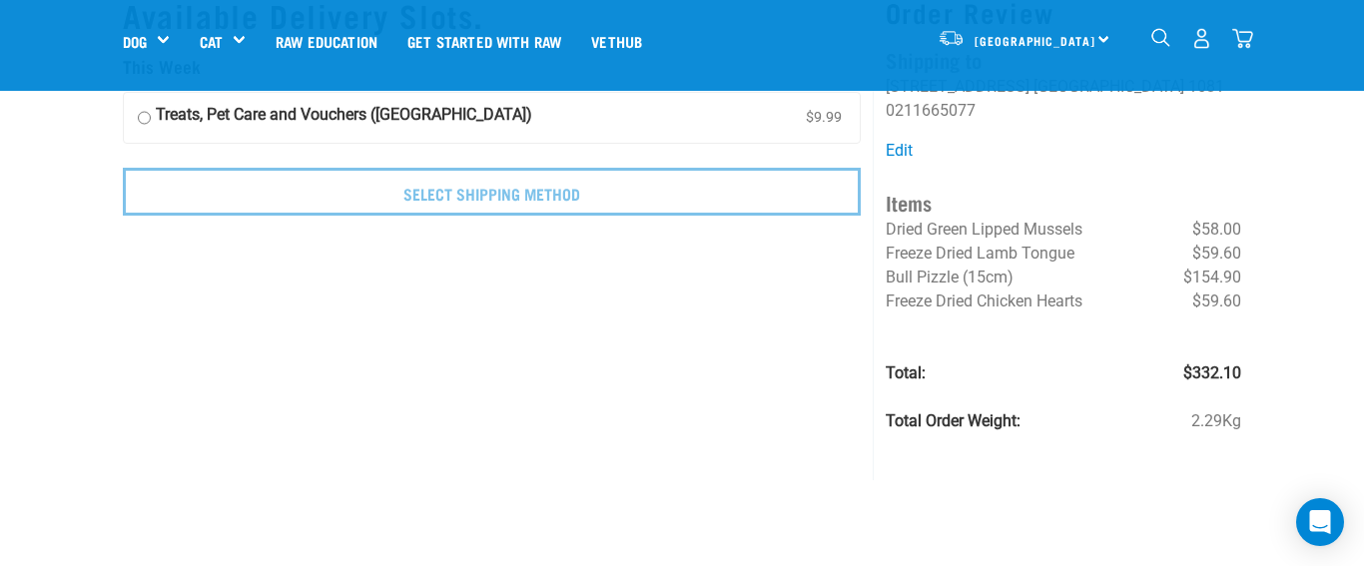
scroll to position [89, 0]
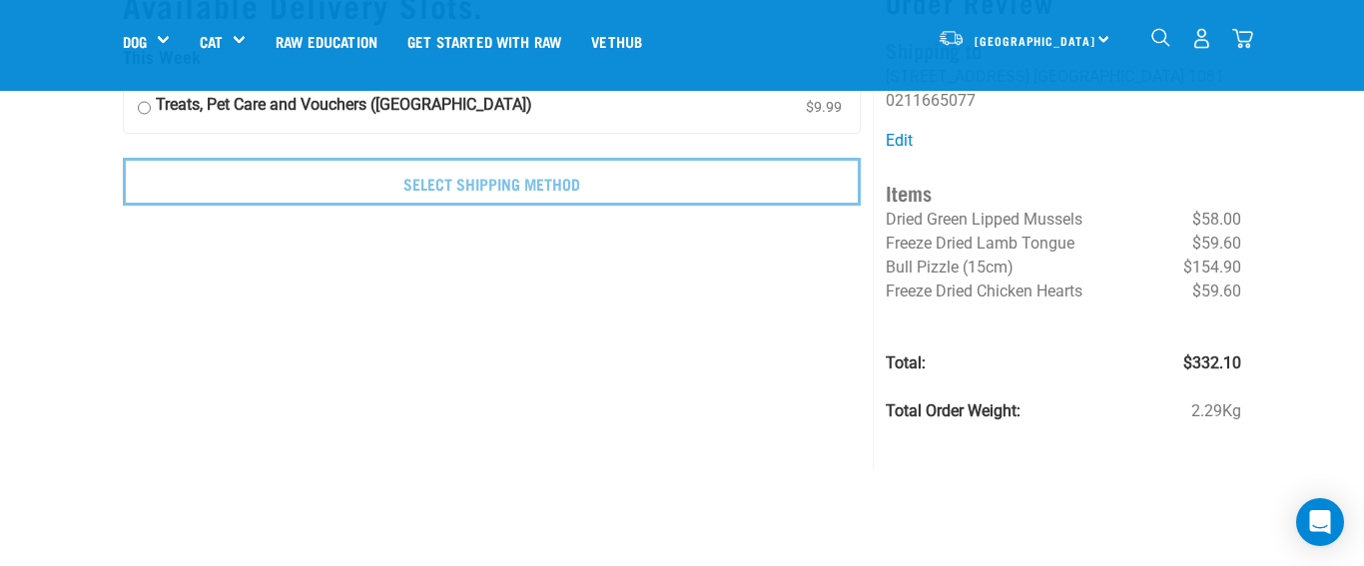
click at [146, 108] on input "Treats, Pet Care and Vouchers (North Island) $9.99" at bounding box center [144, 108] width 13 height 30
radio input "true"
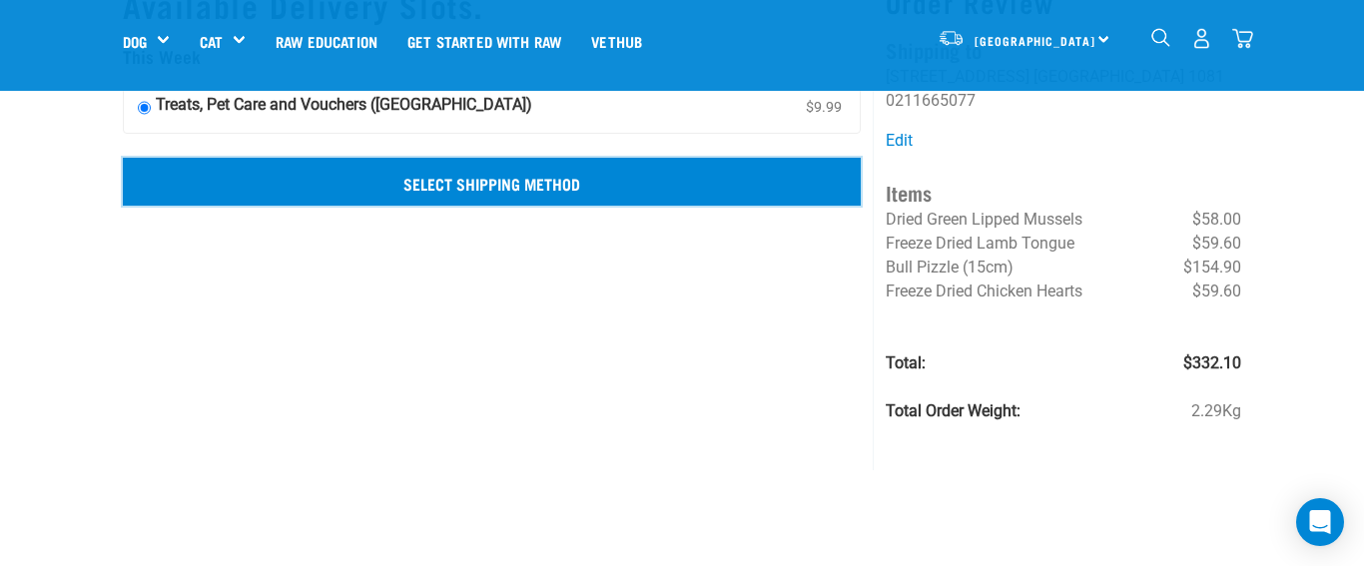
click at [379, 184] on input "Select Shipping Method" at bounding box center [492, 182] width 738 height 48
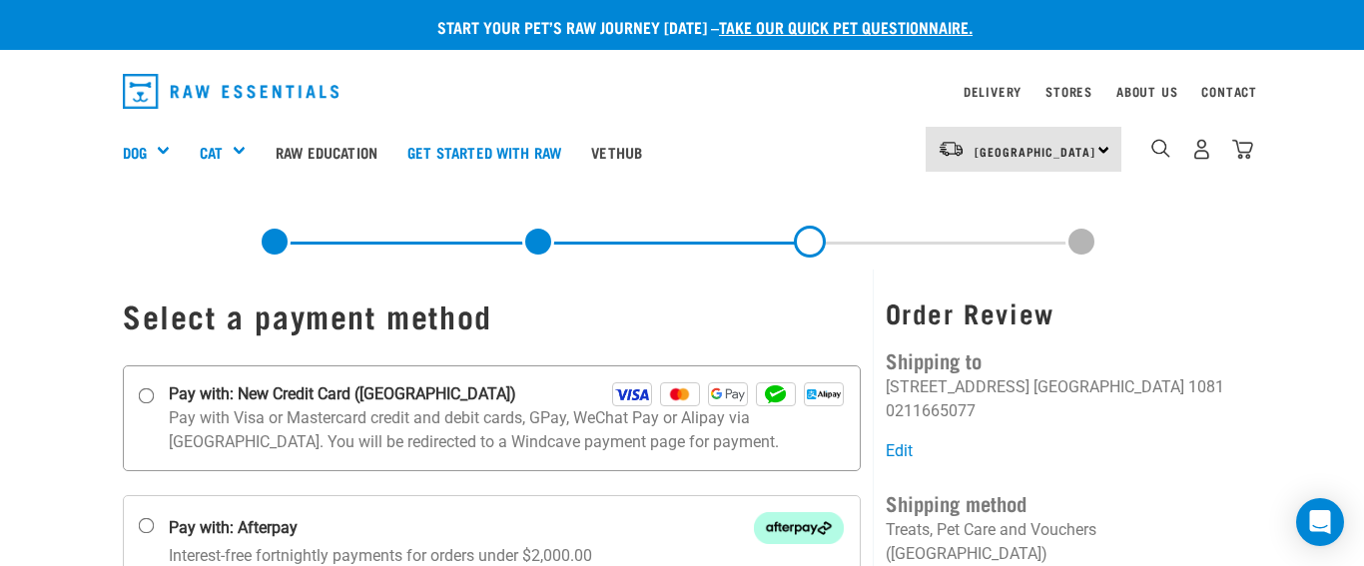
click at [146, 394] on input "Pay with: New Credit Card ([GEOGRAPHIC_DATA])" at bounding box center [147, 395] width 16 height 16
radio input "true"
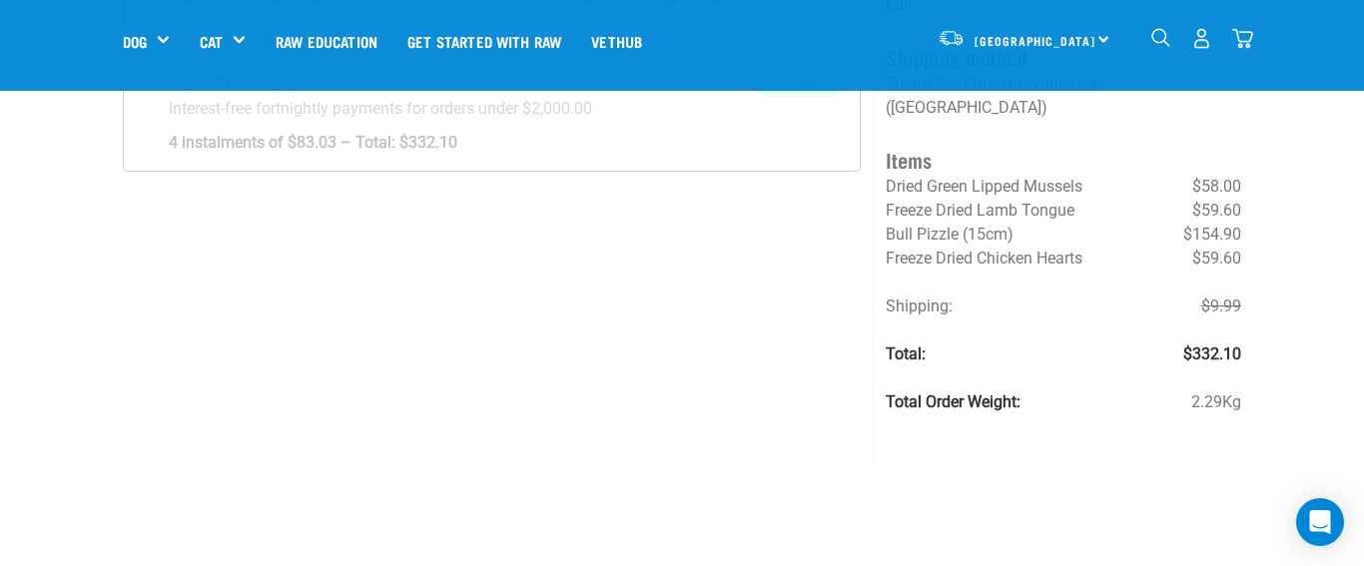
scroll to position [315, 0]
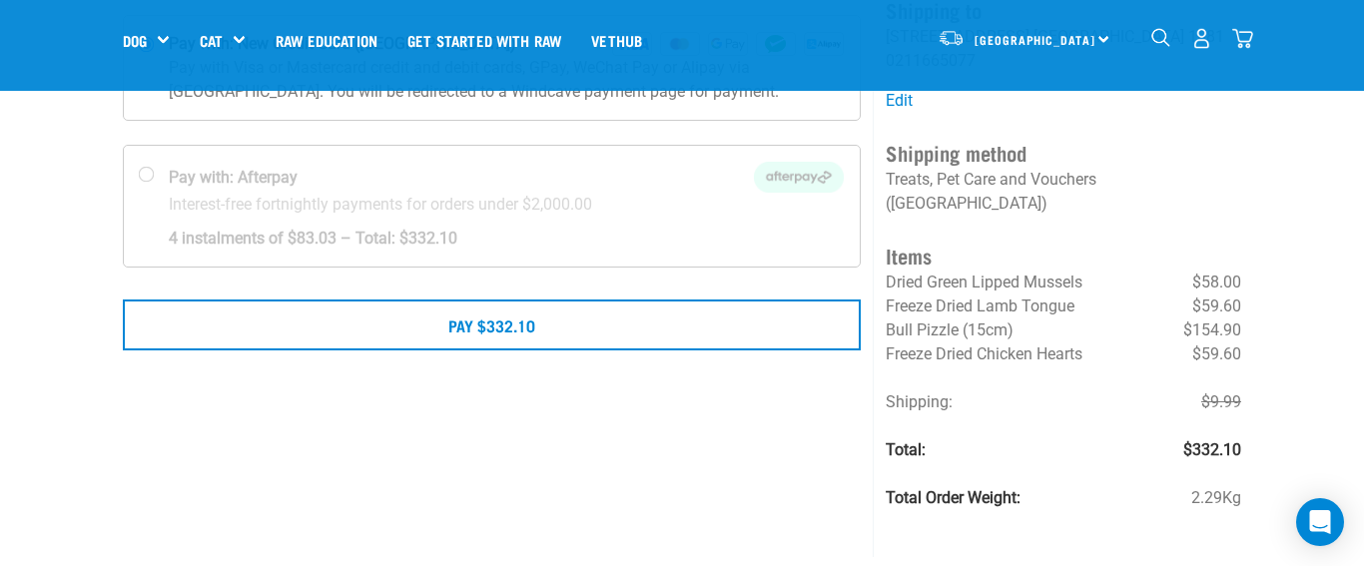
scroll to position [211, 0]
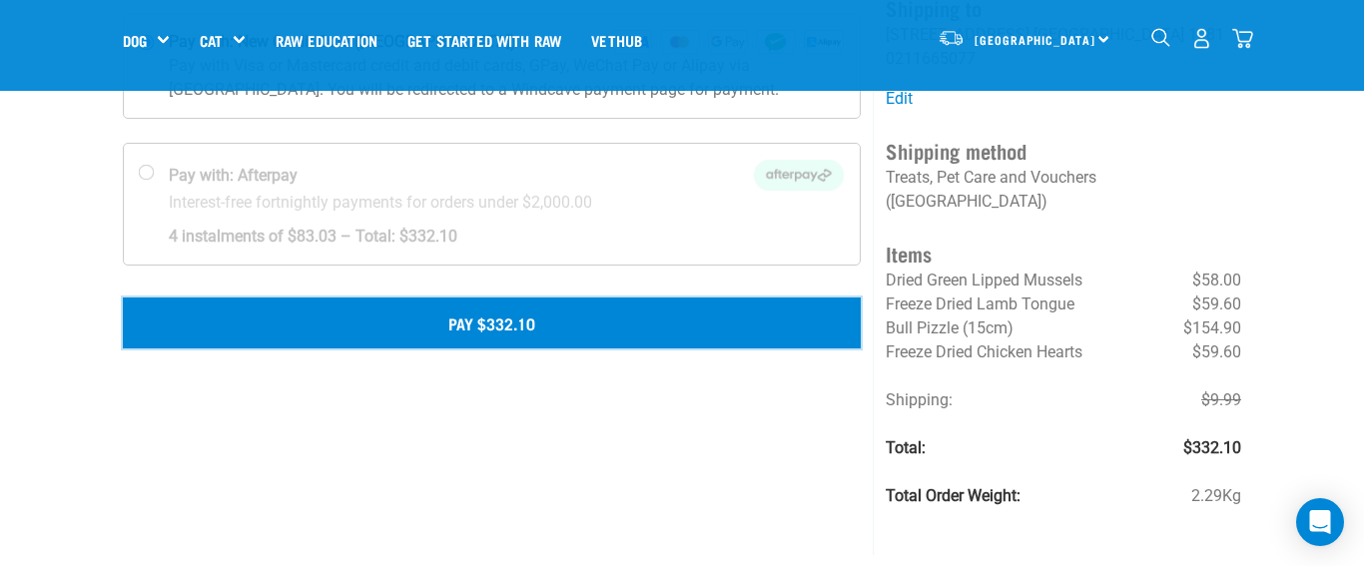
click at [541, 314] on button "Pay $332.10" at bounding box center [492, 323] width 738 height 50
